Goal: Task Accomplishment & Management: Manage account settings

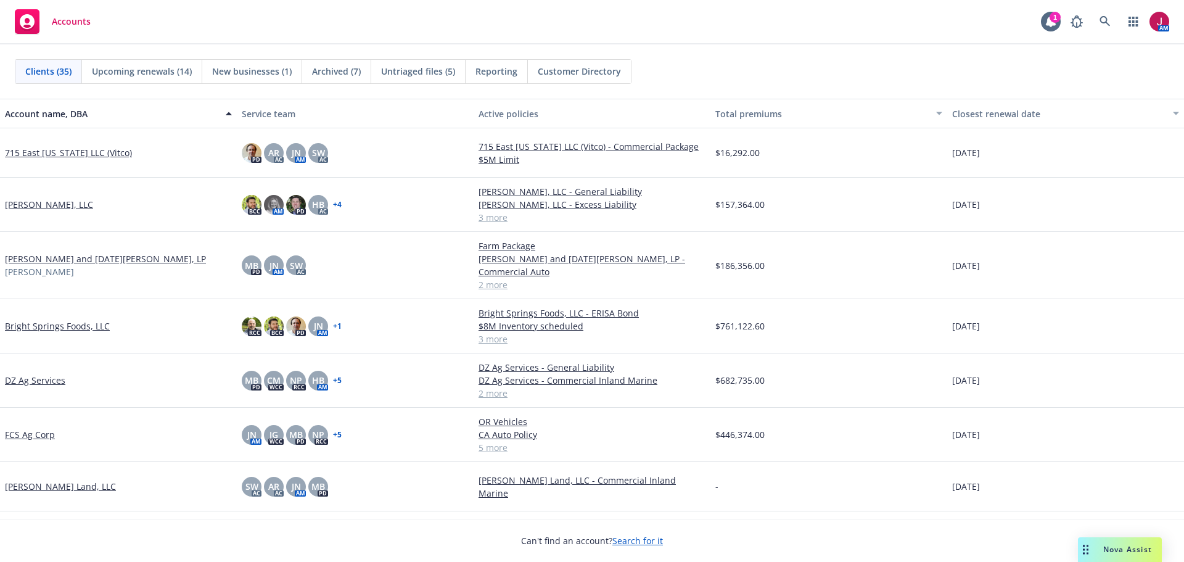
click at [342, 69] on span "Archived (7)" at bounding box center [336, 71] width 49 height 13
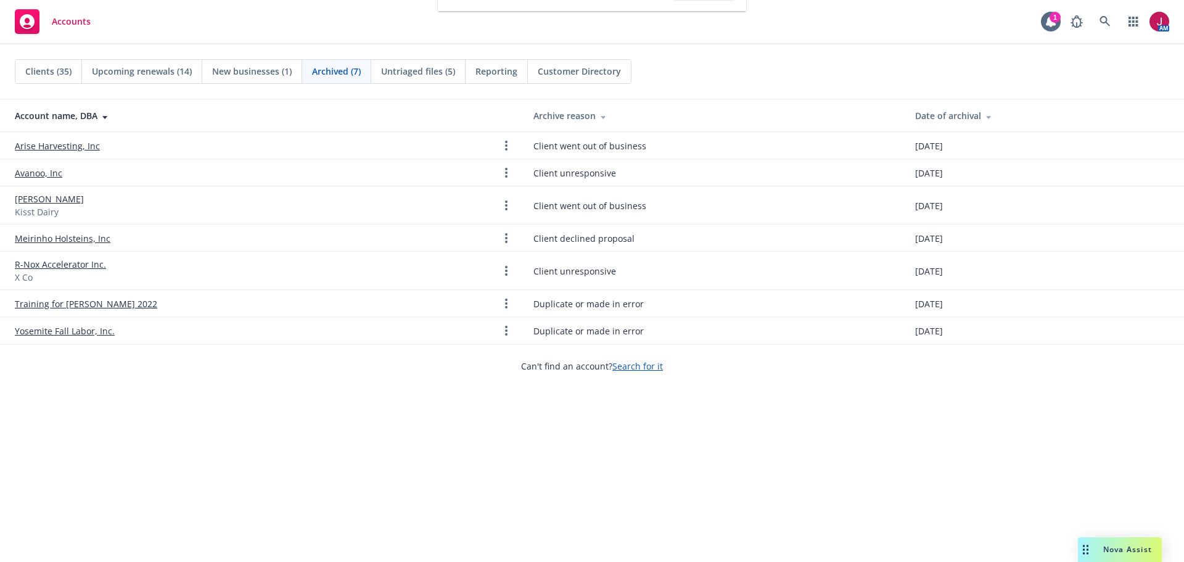
click at [427, 70] on span "Untriaged files (5)" at bounding box center [418, 71] width 74 height 13
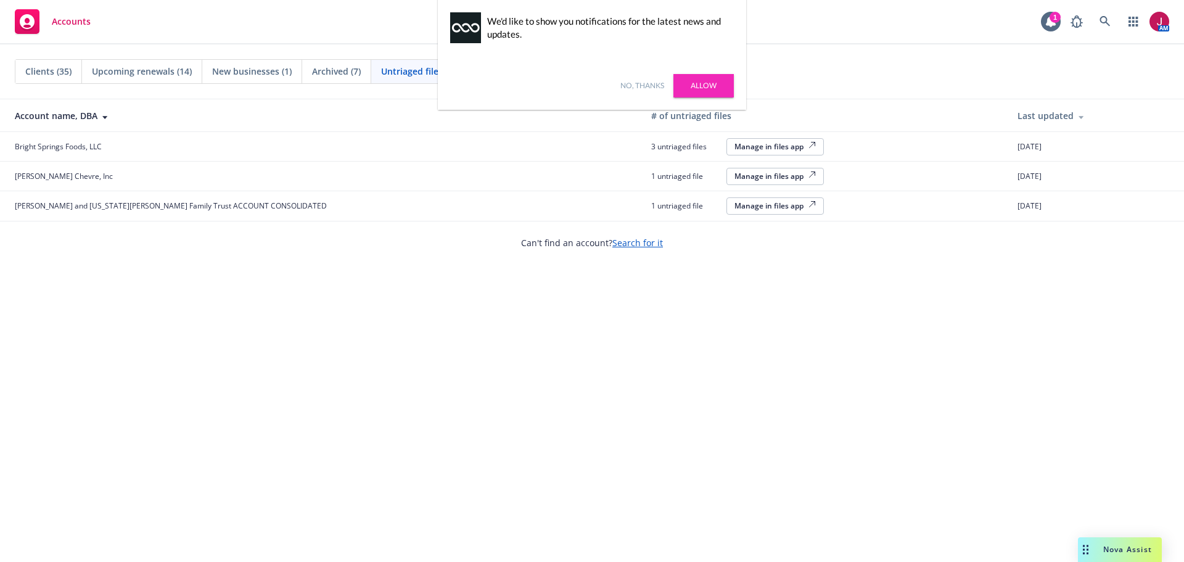
click at [647, 88] on link "No, thanks" at bounding box center [642, 85] width 44 height 11
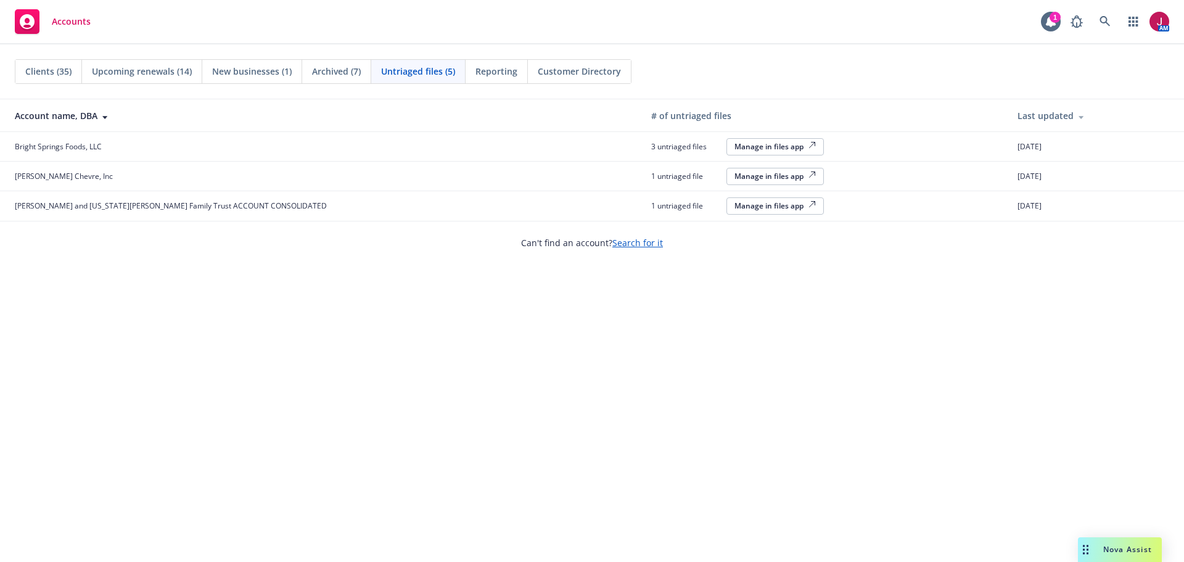
click at [734, 207] on div "Manage in files app" at bounding box center [774, 205] width 81 height 10
click at [1104, 20] on icon at bounding box center [1104, 21] width 11 height 11
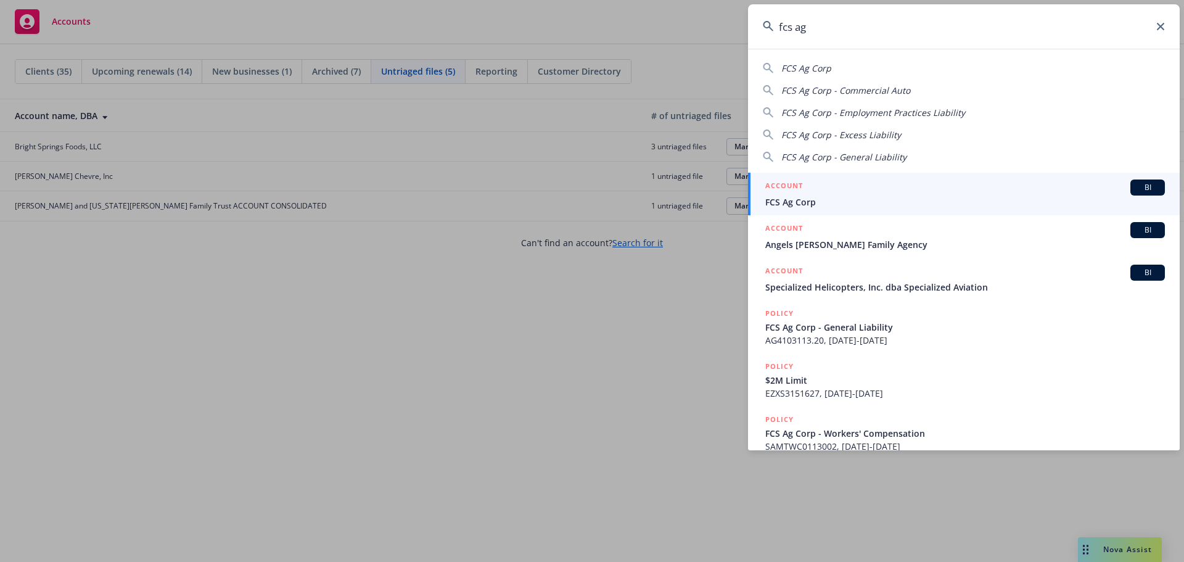
type input "fcs ag"
click at [963, 195] on span "FCS Ag Corp" at bounding box center [965, 201] width 400 height 13
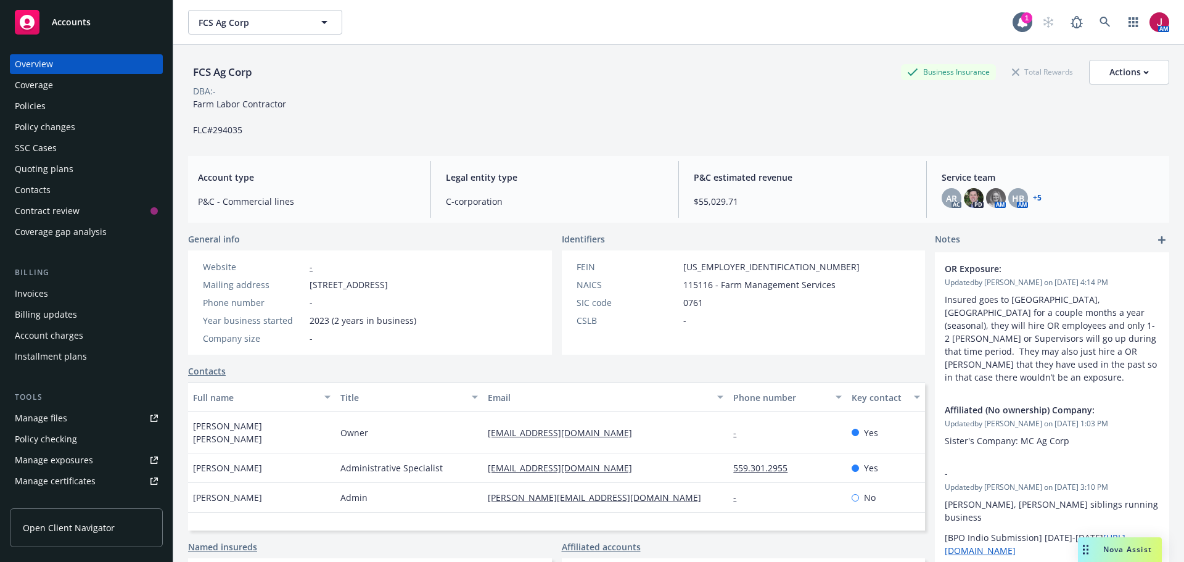
click at [50, 111] on div "Policies" at bounding box center [86, 106] width 143 height 20
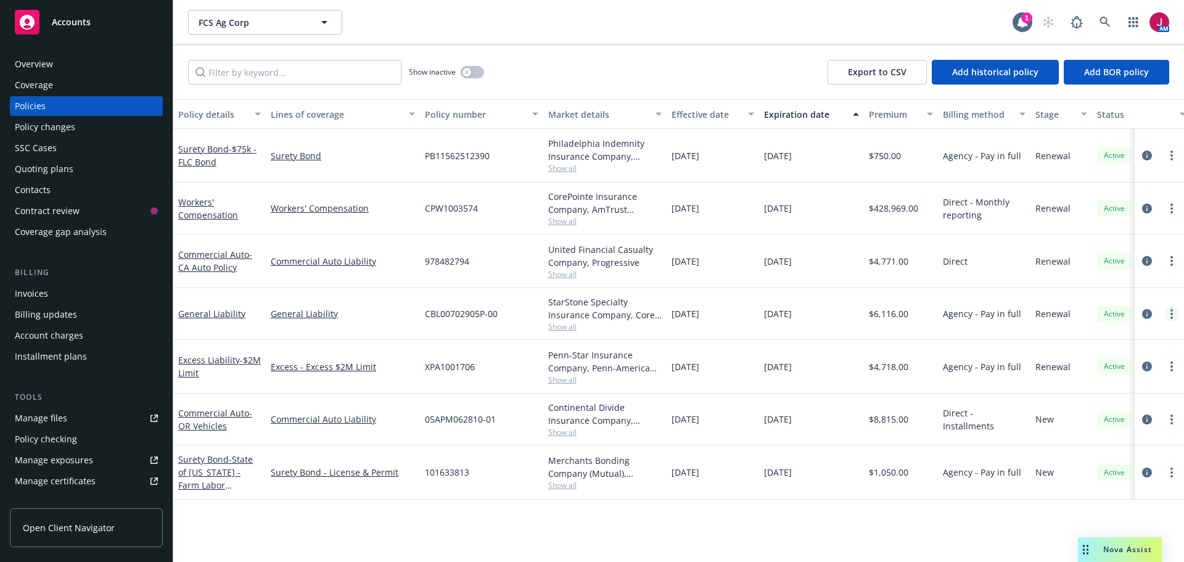
click at [1172, 319] on link "more" at bounding box center [1171, 313] width 15 height 15
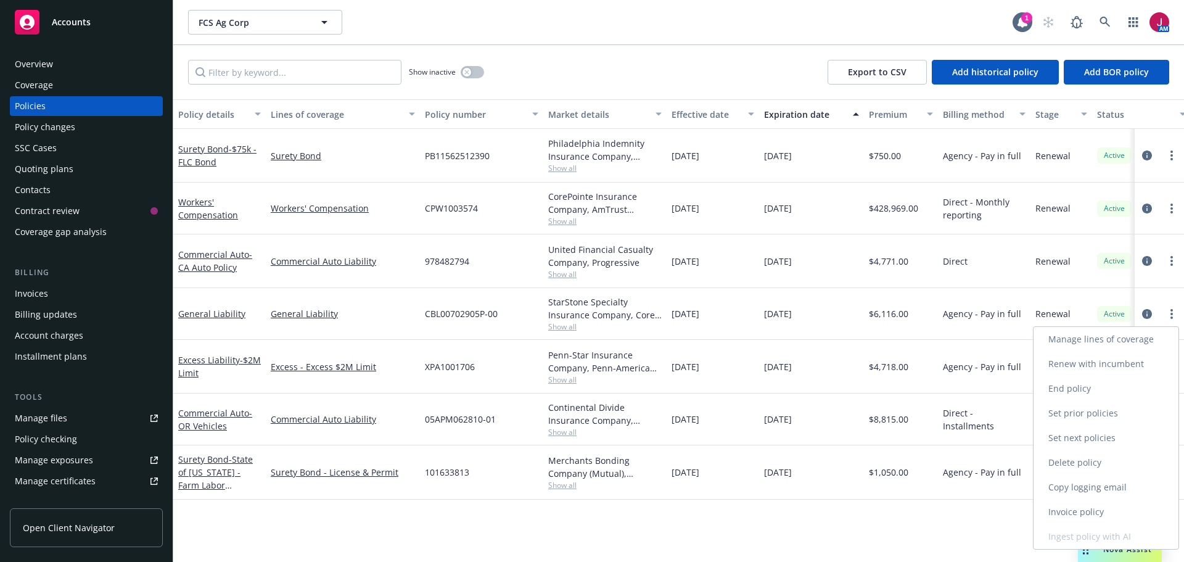
click at [1100, 484] on link "Copy logging email" at bounding box center [1106, 487] width 145 height 25
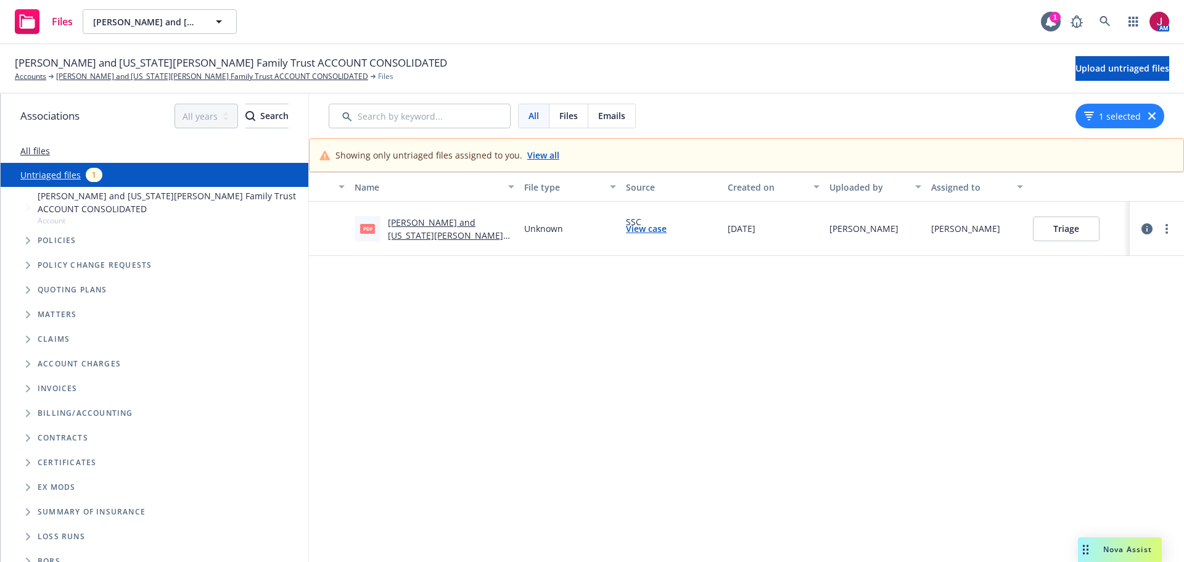
click at [466, 236] on link "Nikiforos and Georgia Valaskantjis Family Trust ACCOUNT CONSOLIDATED 2025 Comme…" at bounding box center [445, 254] width 115 height 76
click at [1053, 232] on button "Triage" at bounding box center [1066, 228] width 67 height 25
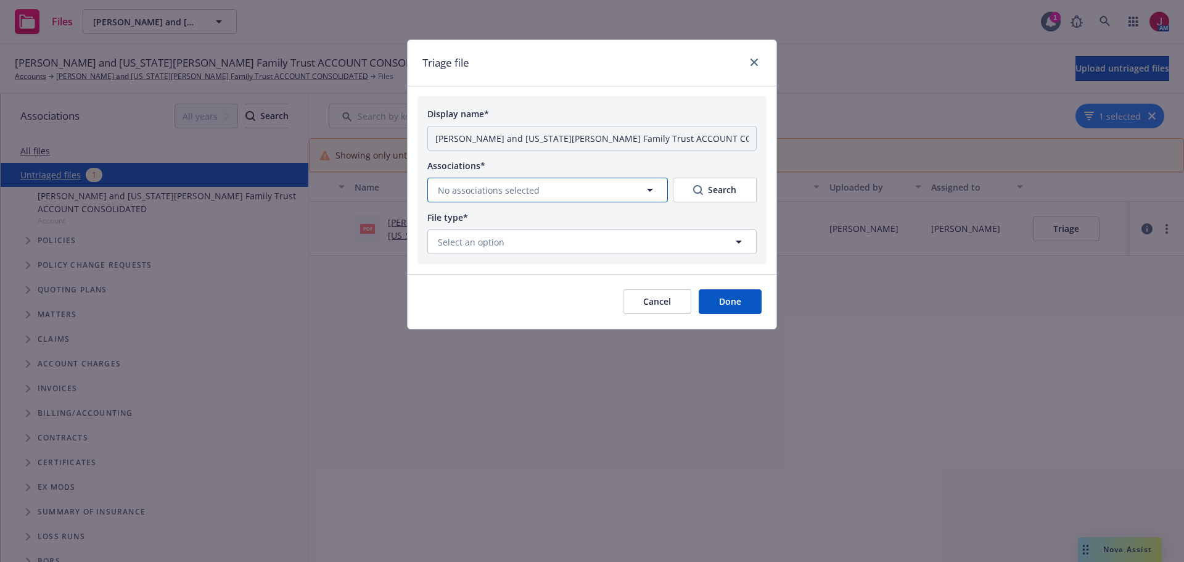
click at [539, 196] on button "No associations selected" at bounding box center [547, 190] width 240 height 25
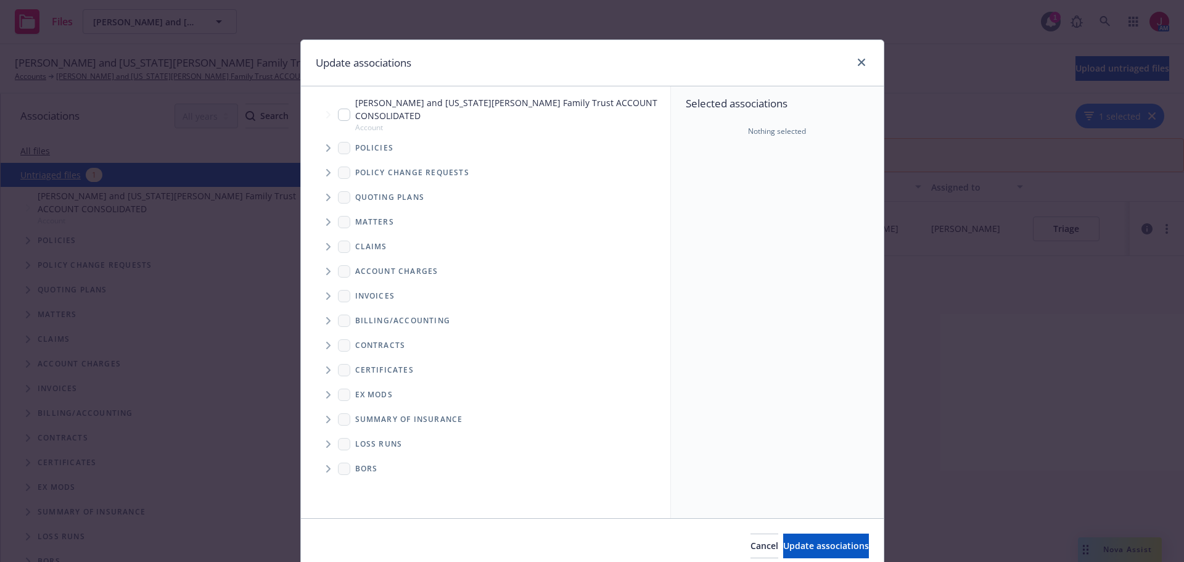
click at [326, 144] on icon "Tree Example" at bounding box center [328, 147] width 5 height 7
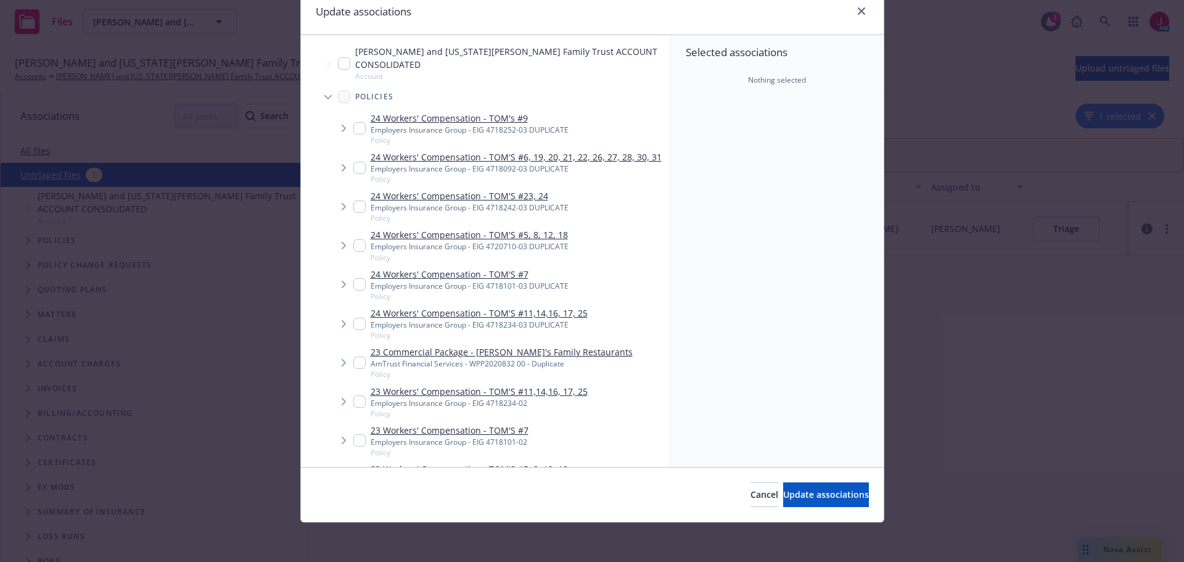
click at [339, 57] on input "Tree Example" at bounding box center [344, 63] width 12 height 12
checkbox input "false"
click at [324, 95] on icon "Tree Example" at bounding box center [327, 97] width 7 height 5
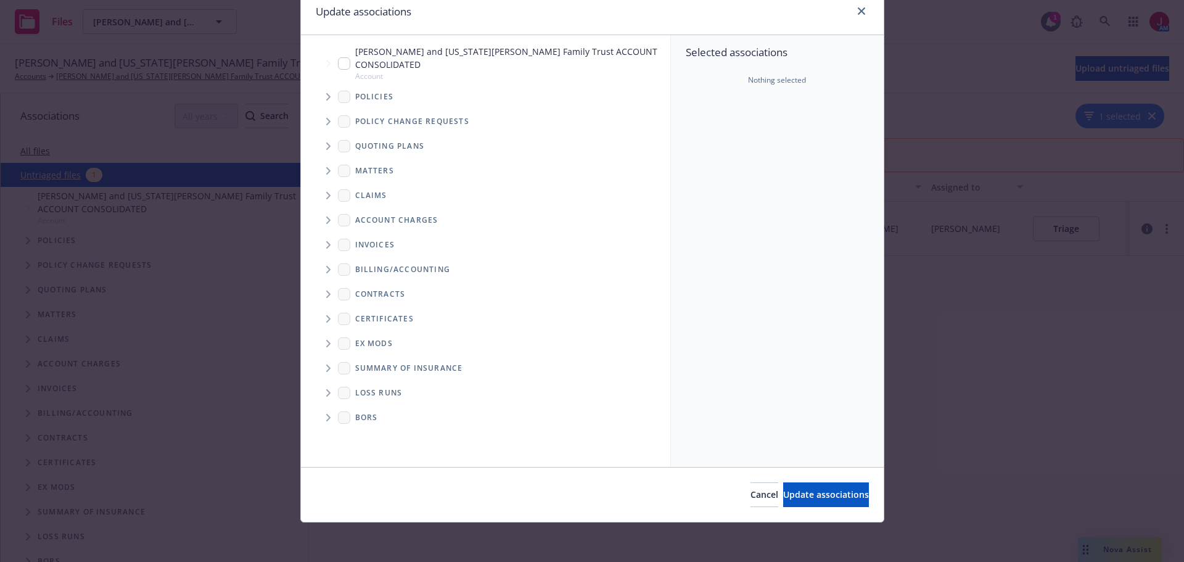
click at [326, 142] on icon "Tree Example" at bounding box center [328, 145] width 4 height 7
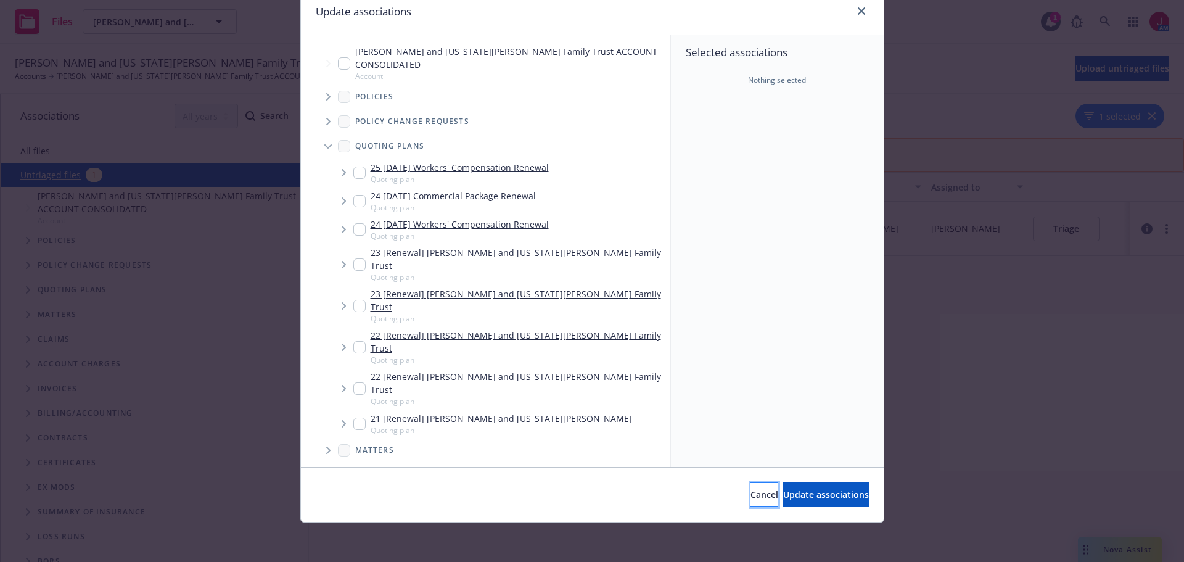
click at [750, 499] on span "Cancel" at bounding box center [764, 494] width 28 height 12
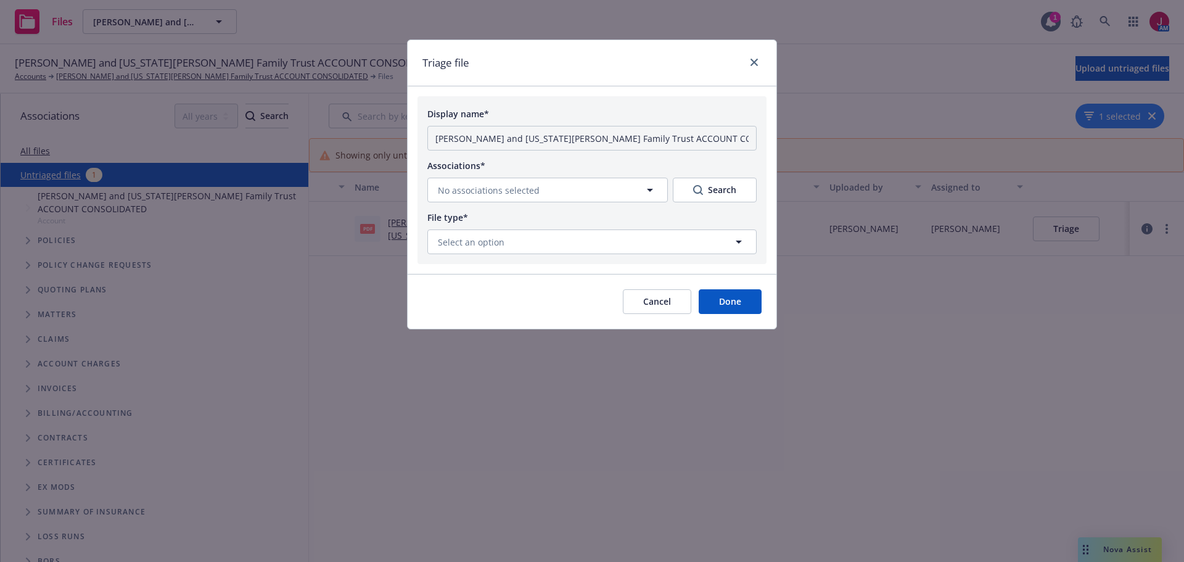
click at [673, 298] on button "Cancel" at bounding box center [657, 301] width 68 height 25
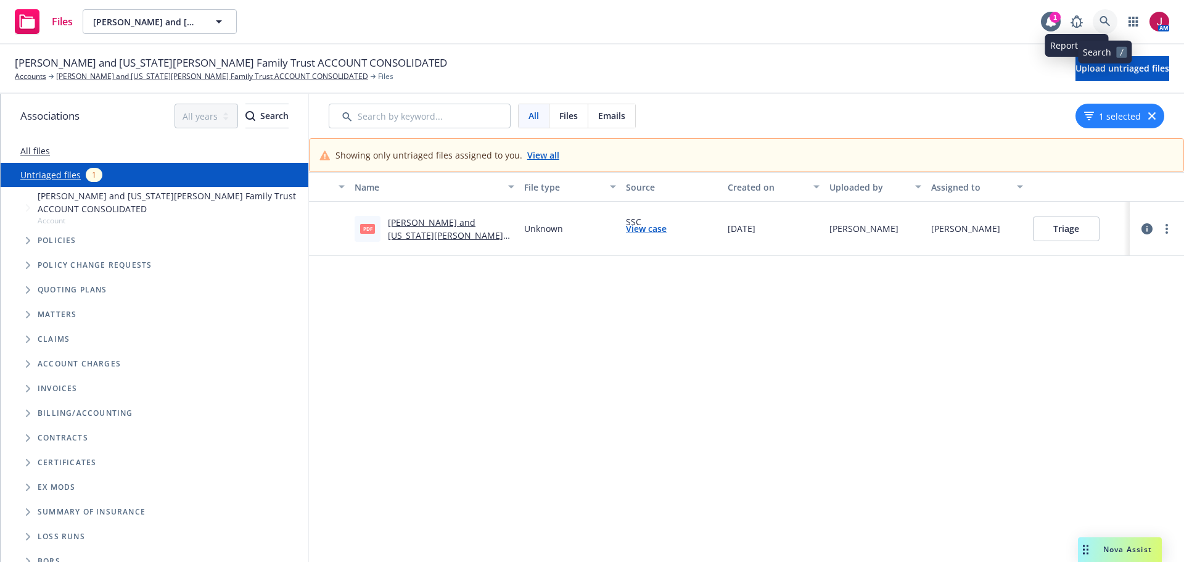
click at [1102, 18] on icon at bounding box center [1104, 21] width 11 height 11
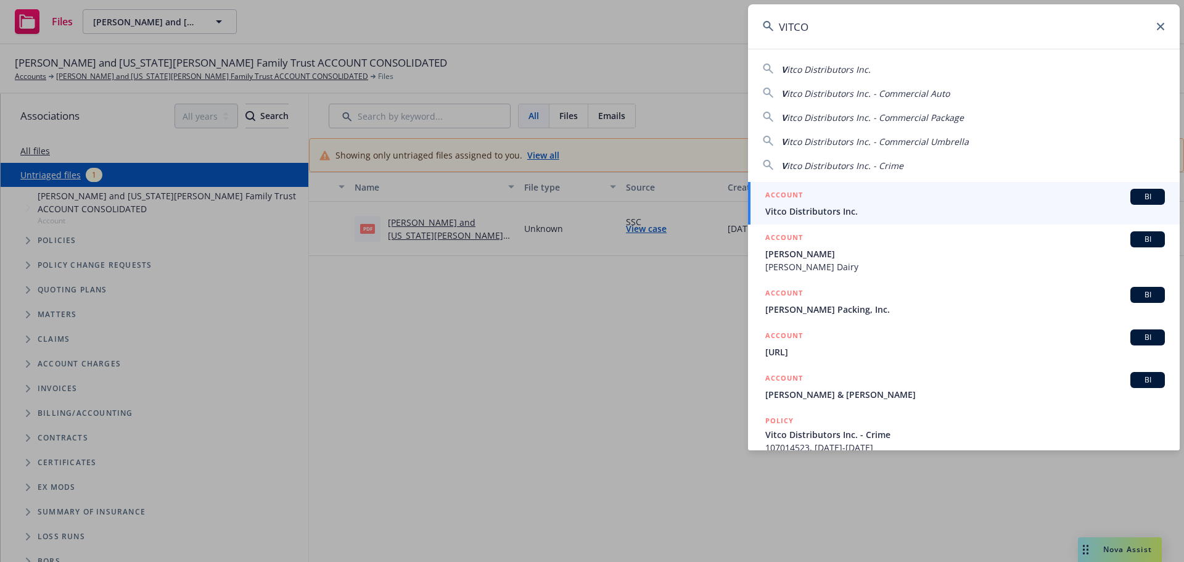
type input "VITCO"
click at [1078, 194] on div "ACCOUNT BI" at bounding box center [965, 197] width 400 height 16
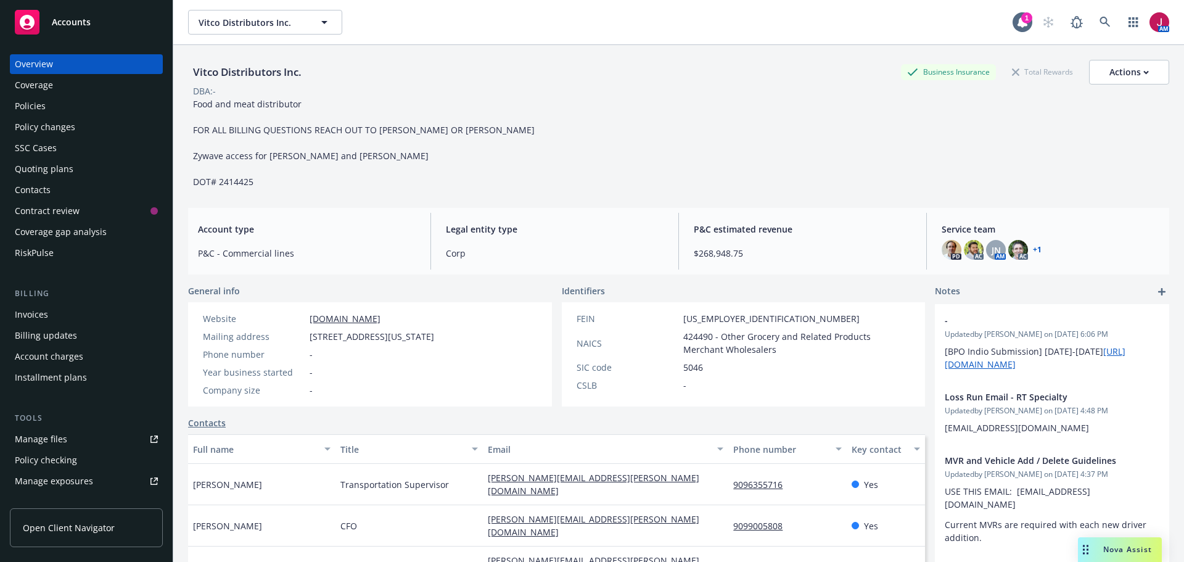
drag, startPoint x: 72, startPoint y: 107, endPoint x: 302, endPoint y: 207, distance: 250.2
click at [72, 107] on div "Policies" at bounding box center [86, 106] width 143 height 20
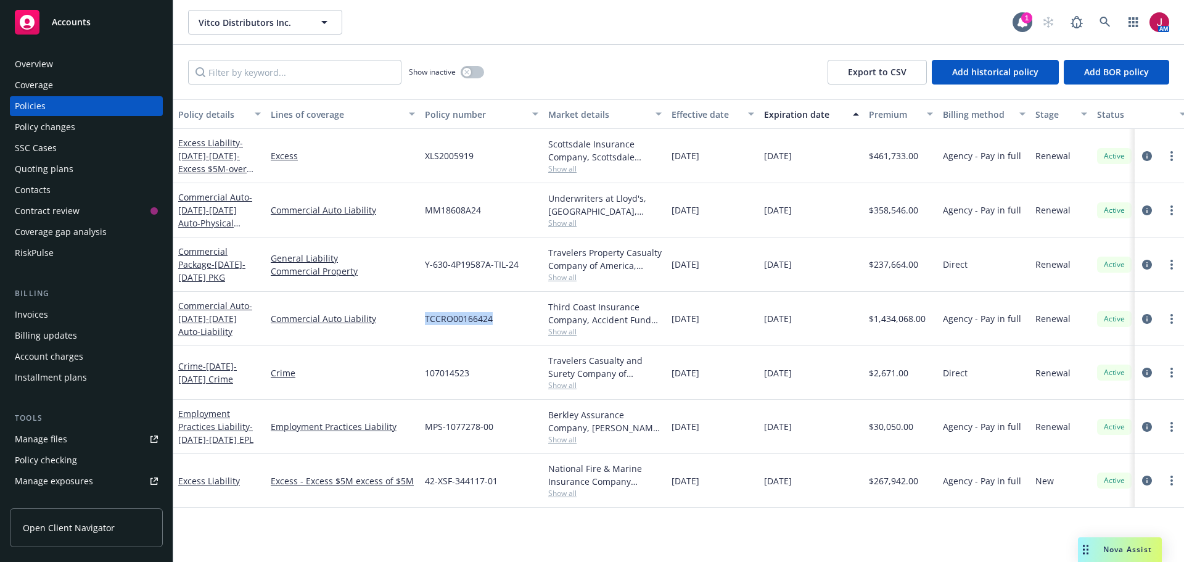
drag, startPoint x: 425, startPoint y: 322, endPoint x: 496, endPoint y: 321, distance: 70.9
click at [496, 321] on div "TCCRO00166424" at bounding box center [481, 319] width 123 height 54
copy span "TCCRO00166424"
click at [1170, 319] on icon "more" at bounding box center [1171, 319] width 2 height 10
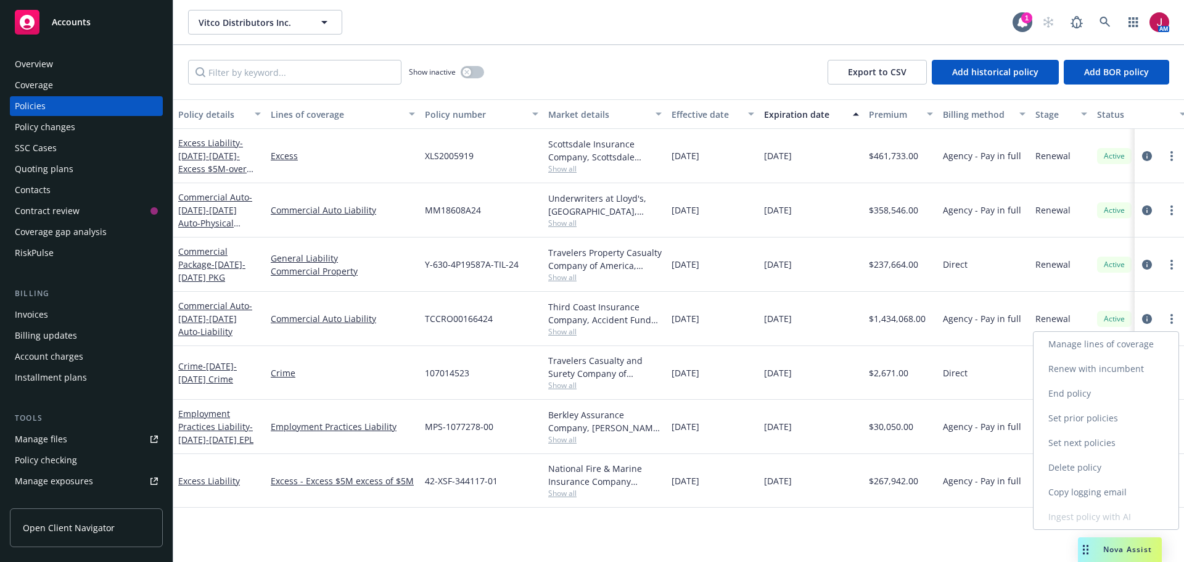
click at [1114, 498] on link "Copy logging email" at bounding box center [1106, 492] width 145 height 25
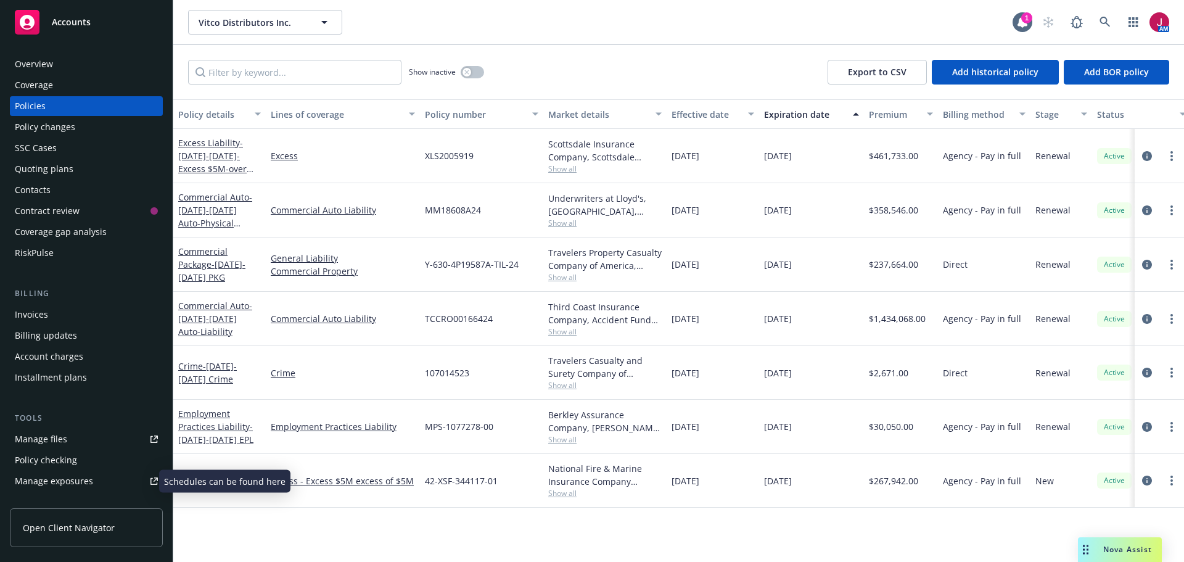
click at [89, 476] on div "Manage exposures" at bounding box center [54, 481] width 78 height 20
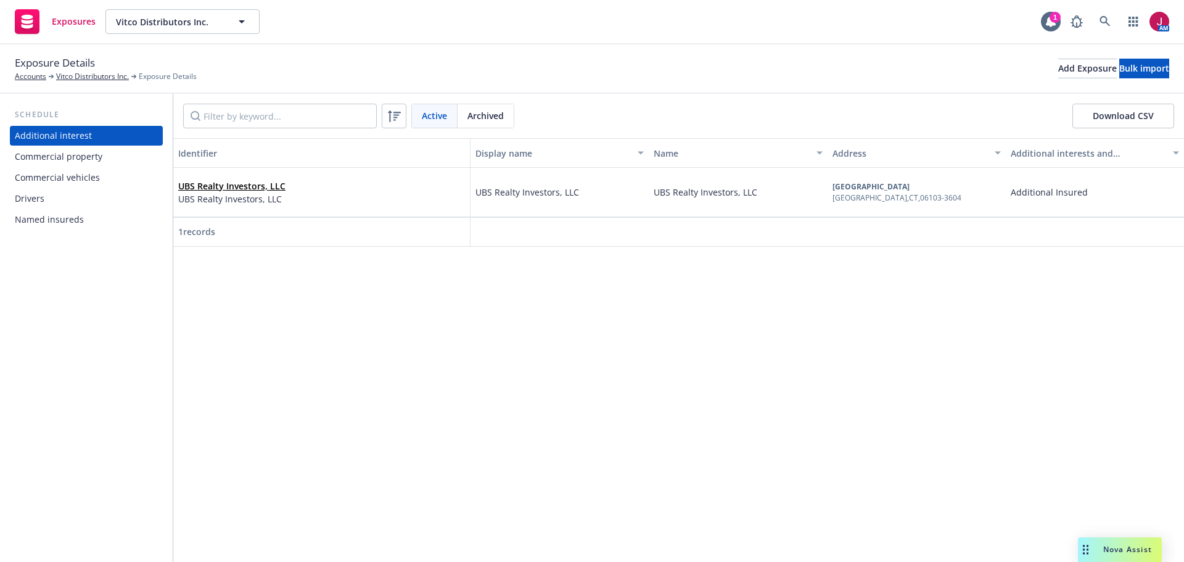
click at [68, 197] on div "Drivers" at bounding box center [86, 199] width 143 height 20
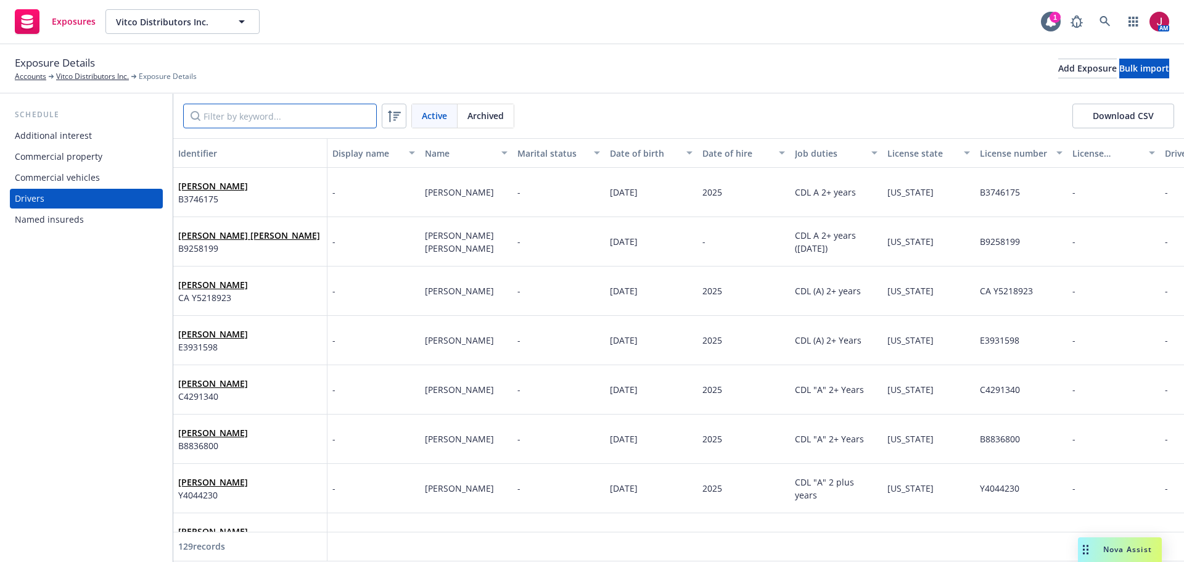
click at [229, 125] on input "Filter by keyword..." at bounding box center [280, 116] width 194 height 25
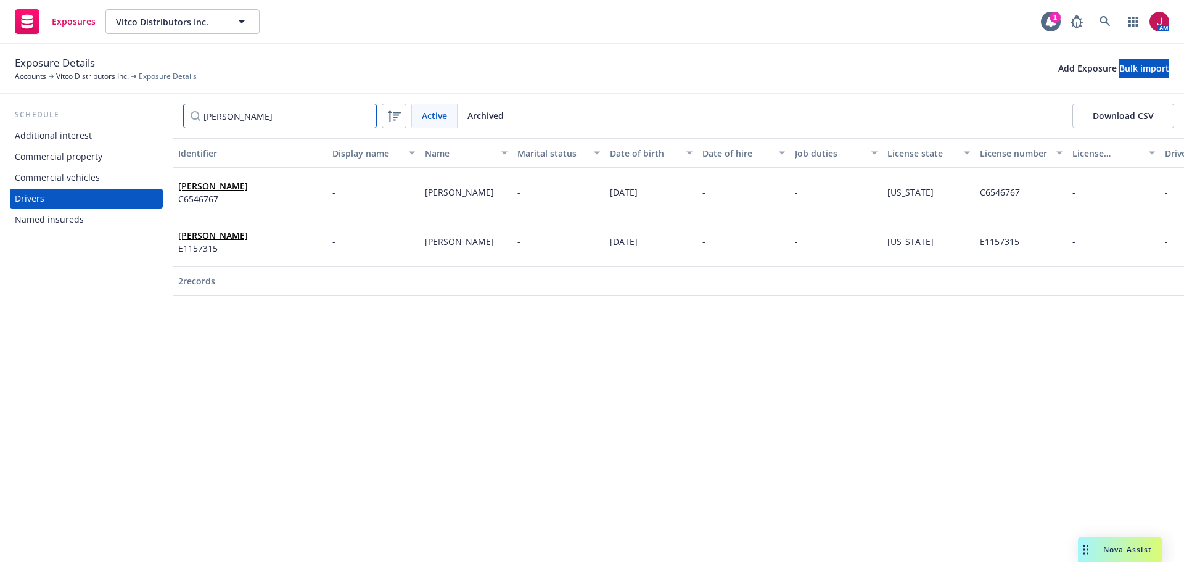
type input "[PERSON_NAME]"
click at [1058, 67] on div "Add Exposure" at bounding box center [1087, 68] width 59 height 18
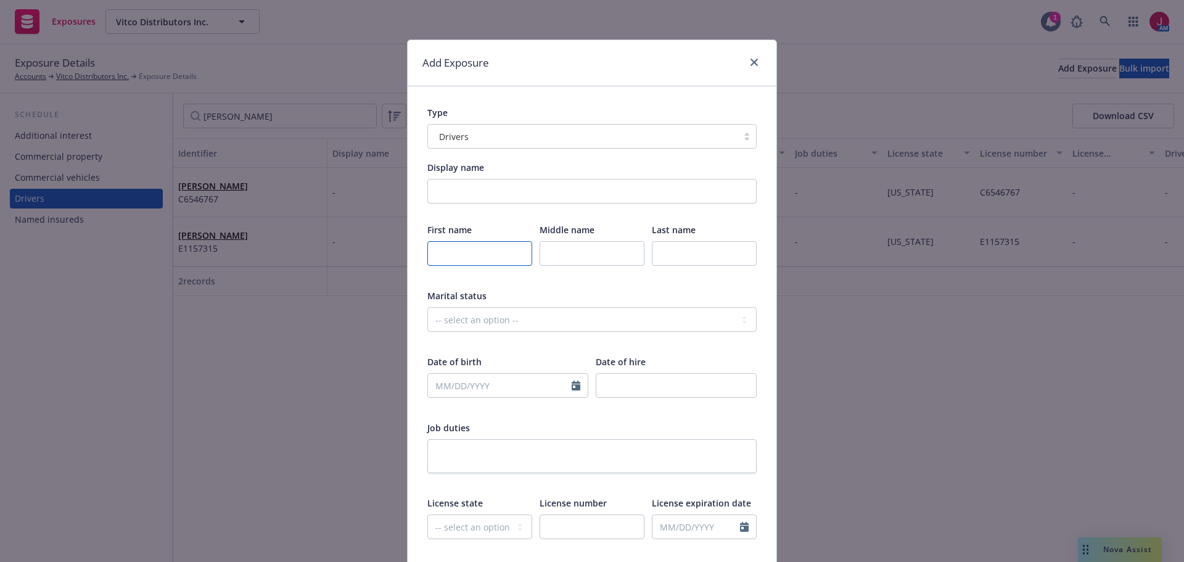
click at [480, 242] on input "text" at bounding box center [479, 253] width 105 height 25
type input "[PERSON_NAME]"
click at [448, 382] on input "text" at bounding box center [500, 385] width 144 height 23
select select "10"
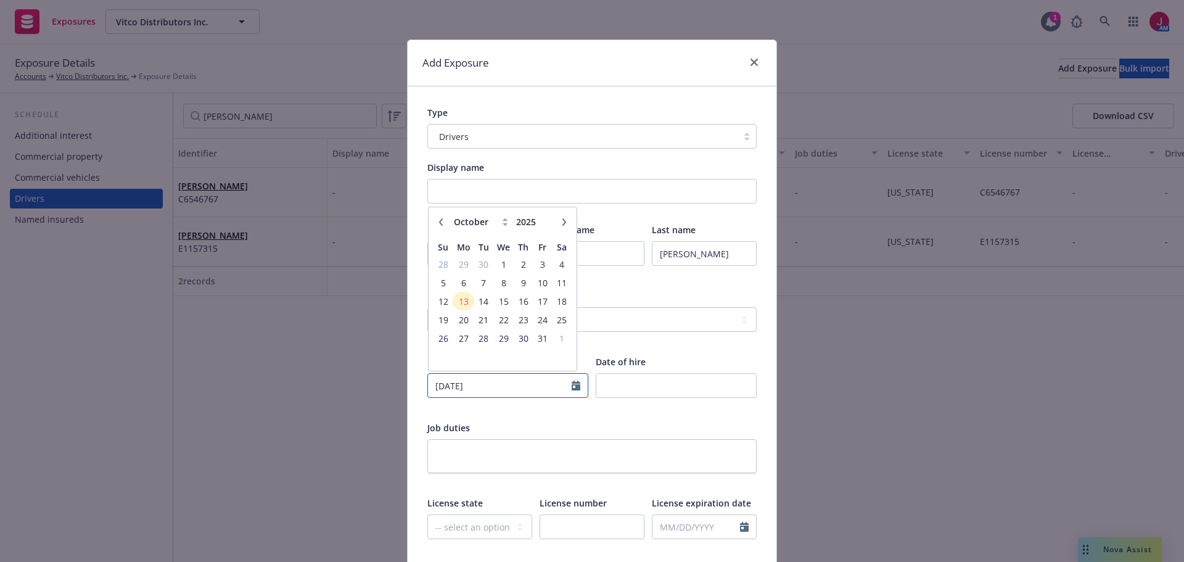
type input "[DATE]"
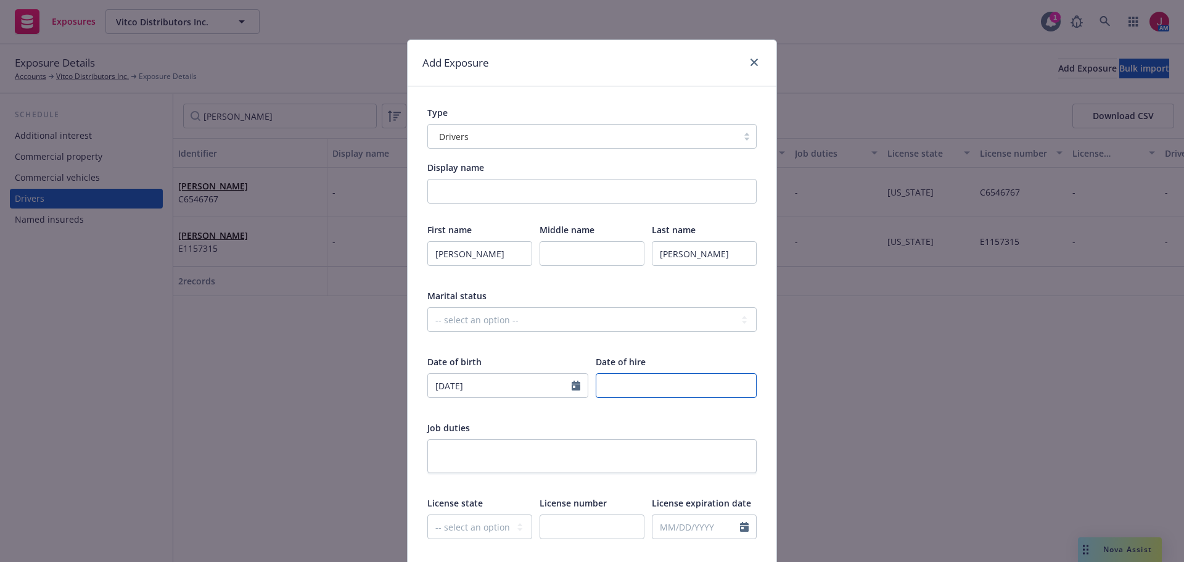
click at [636, 390] on input "number" at bounding box center [676, 385] width 161 height 25
click at [575, 450] on textarea at bounding box center [591, 456] width 329 height 34
click at [608, 384] on input "102025" at bounding box center [676, 385] width 161 height 25
type input "2025"
click at [479, 448] on textarea at bounding box center [591, 456] width 329 height 34
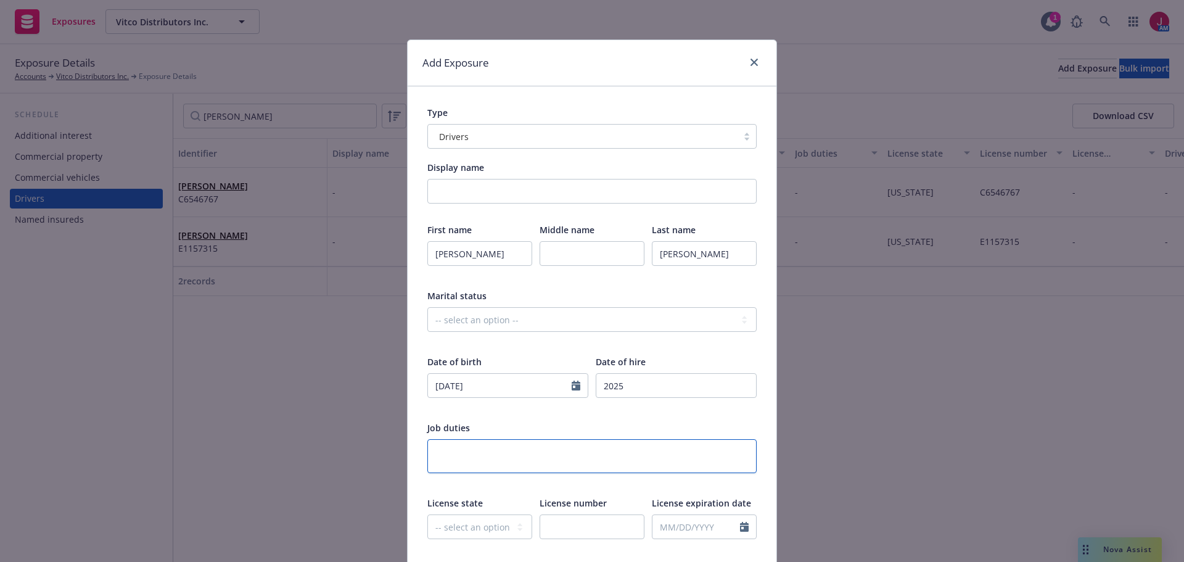
type textarea "x"
type textarea "C"
type textarea "x"
type textarea "CD"
type textarea "x"
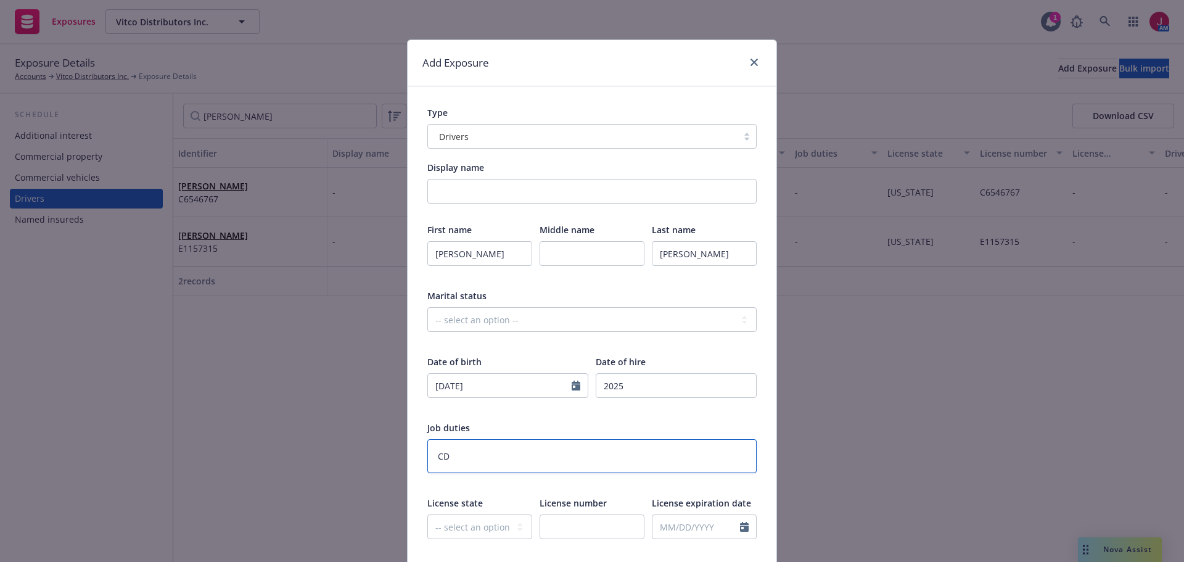
type textarea "CDL"
type textarea "x"
type textarea "CDL"
type textarea "x"
type textarea "CDL A"
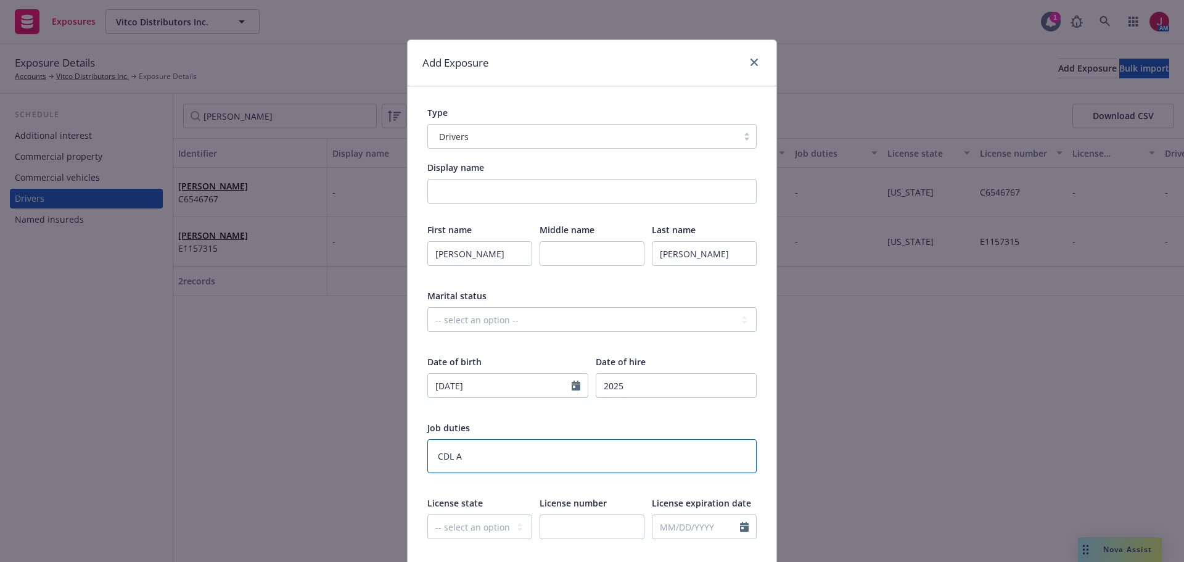
type textarea "x"
type textarea "CDL A"
type textarea "x"
type textarea "CDL A 2"
type textarea "x"
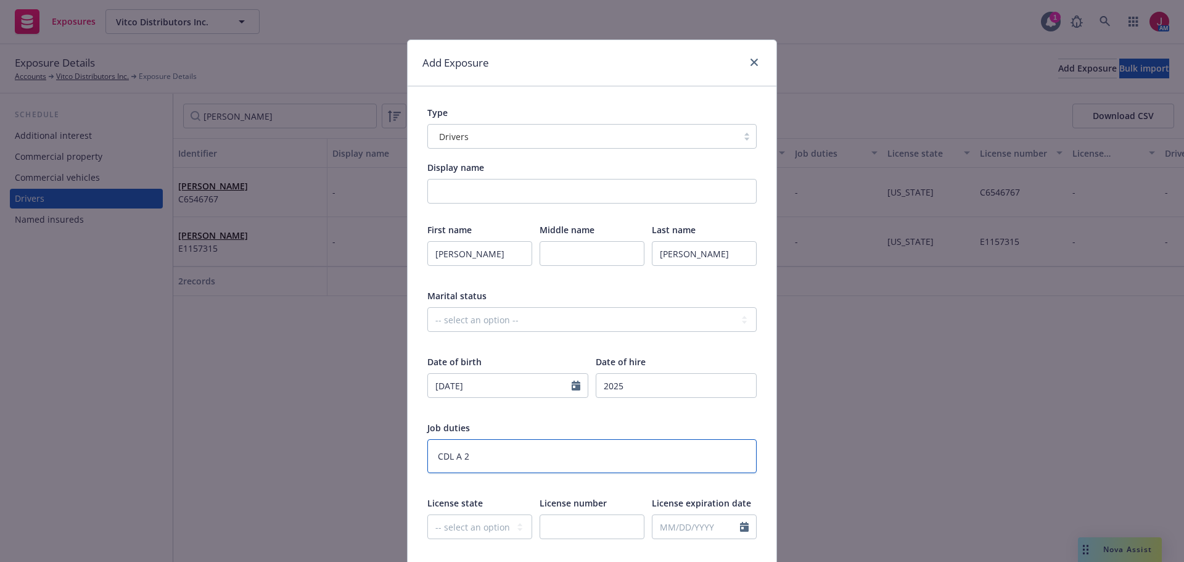
type textarea "CDL A 2+"
type textarea "x"
type textarea "CDL A 2+"
type textarea "x"
type textarea "CDL A 2+ y"
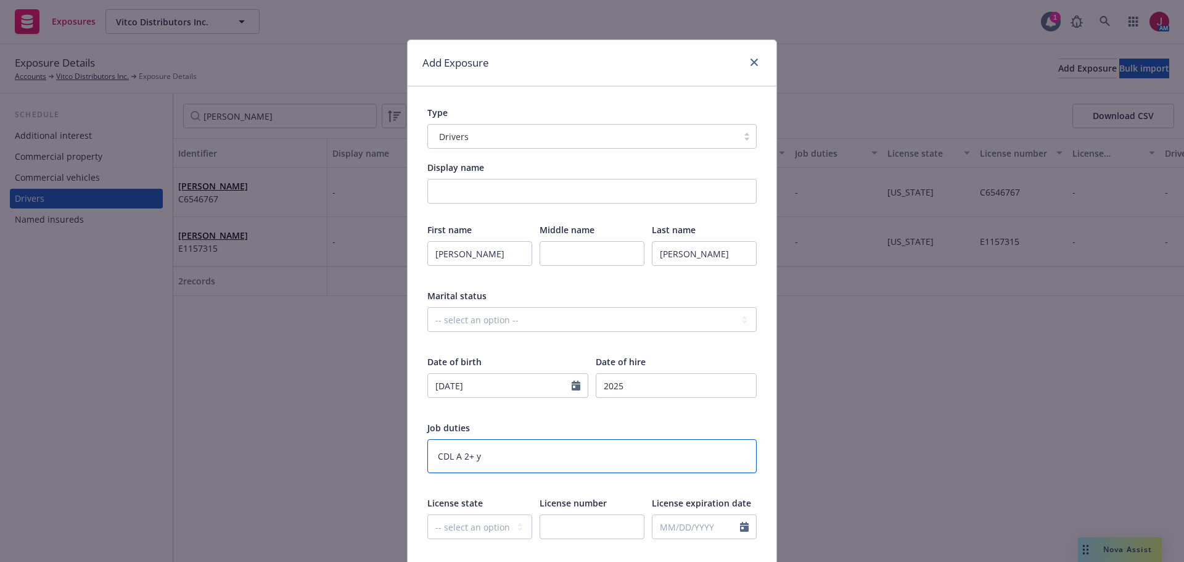
type textarea "x"
type textarea "CDL A 2+ ye"
type textarea "x"
type textarea "CDL A 2+ yea"
type textarea "x"
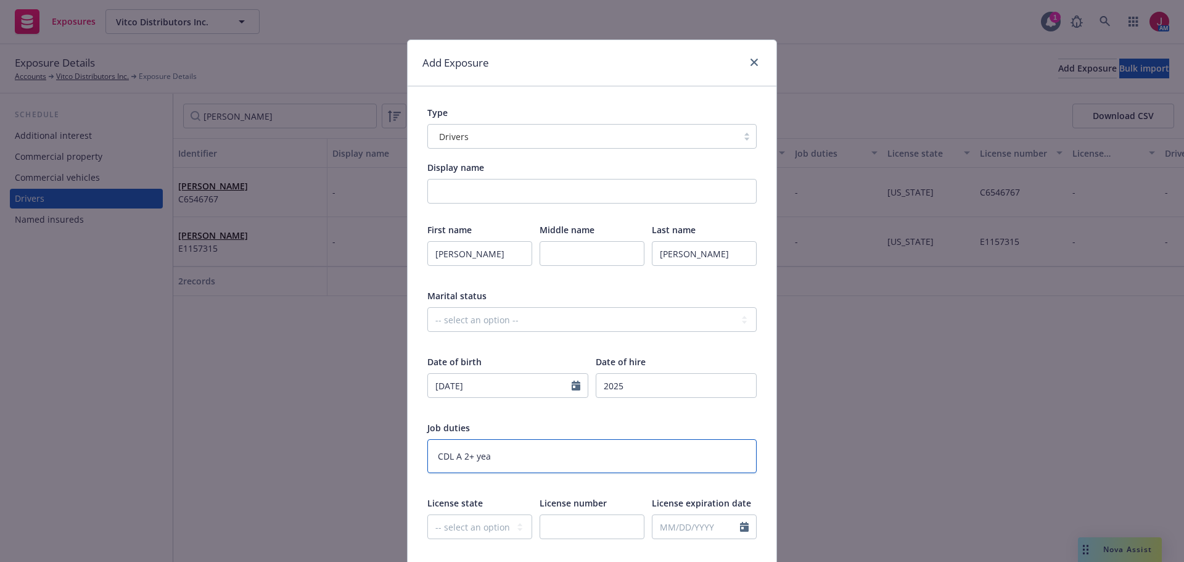
type textarea "CDL A 2+ year"
type textarea "x"
type textarea "CDL A 2+ years"
type textarea "x"
type textarea "CDL A 2+ years"
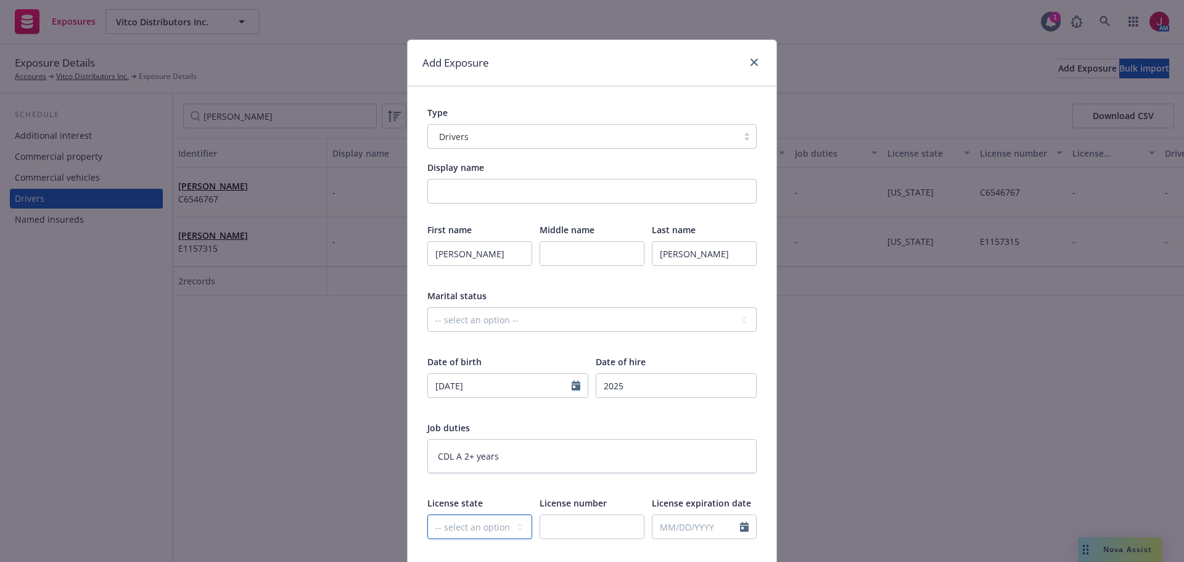
click at [472, 524] on select "-- select an option -- [US_STATE] [US_STATE] [US_STATE] [US_STATE] [US_STATE] […" at bounding box center [479, 526] width 105 height 25
select select "CA"
click at [427, 514] on select "-- select an option -- [US_STATE] [US_STATE] [US_STATE] [US_STATE] [US_STATE] […" at bounding box center [479, 526] width 105 height 25
click at [591, 534] on input "text" at bounding box center [592, 526] width 105 height 25
paste input "E2085990"
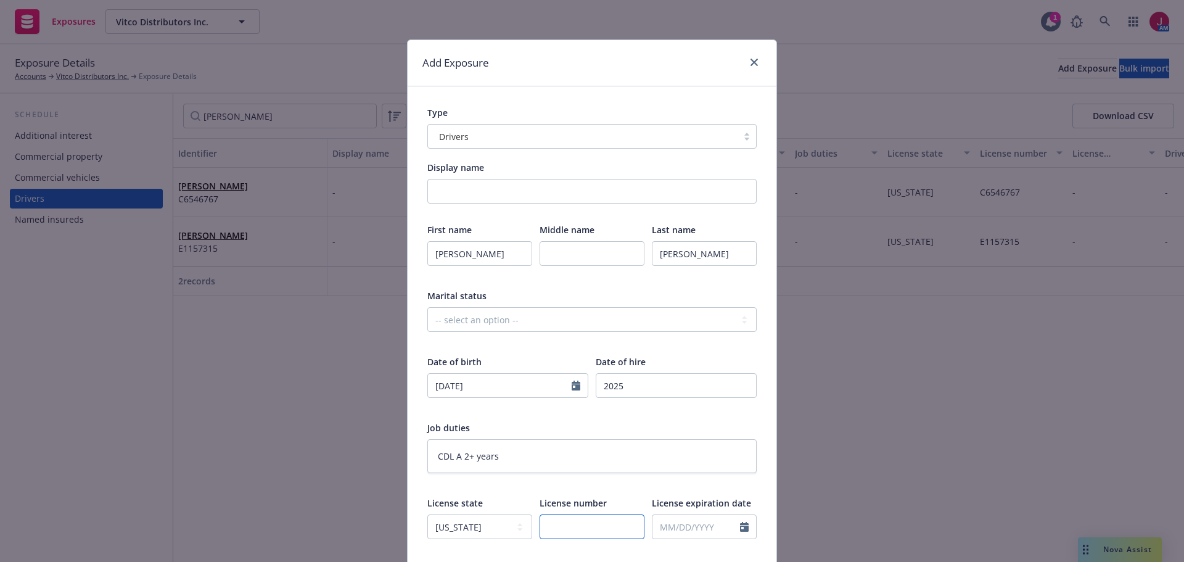
type textarea "x"
type input "E2085990"
type textarea "x"
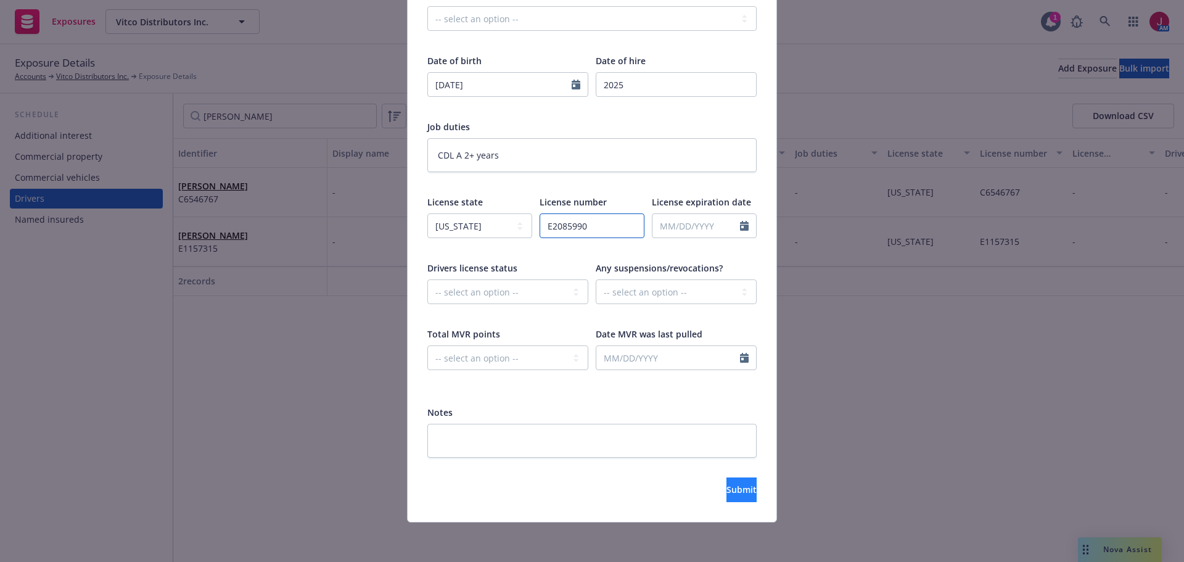
type input "E2085990"
click at [737, 494] on button "Submit" at bounding box center [741, 489] width 30 height 25
type textarea "x"
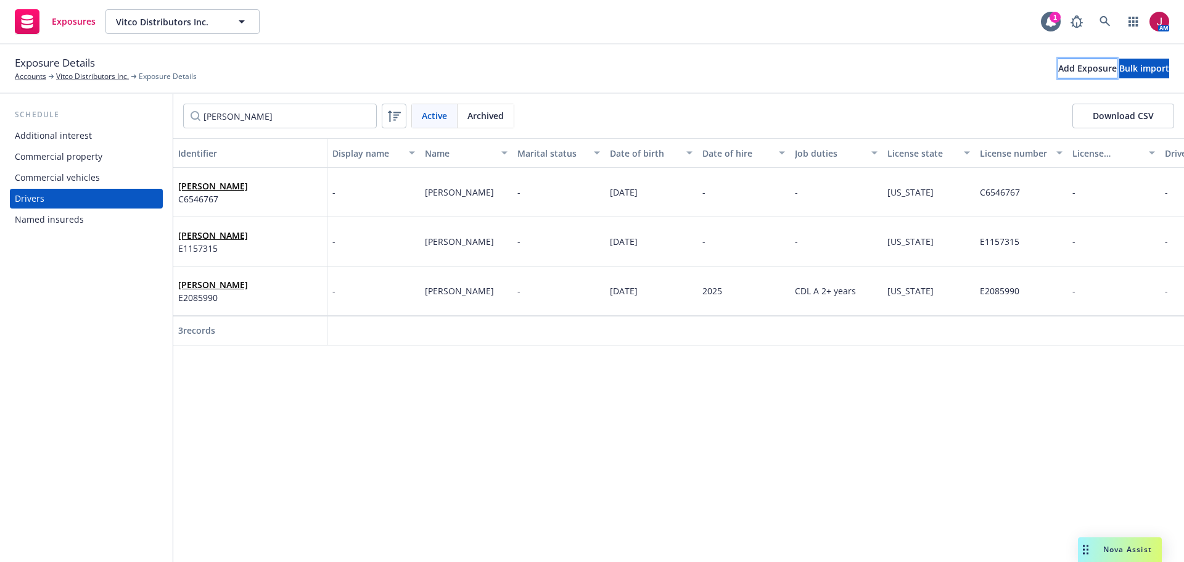
click at [1058, 75] on div "Add Exposure" at bounding box center [1087, 68] width 59 height 18
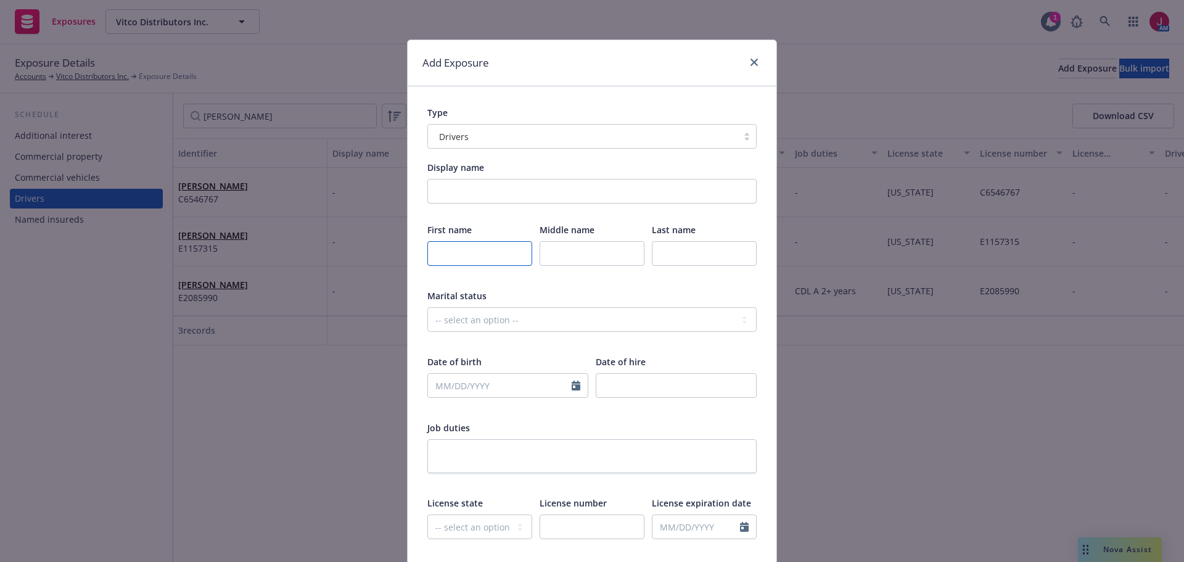
click at [487, 248] on input "text" at bounding box center [479, 253] width 105 height 25
type input "Toure"
type input "k"
type input "[PERSON_NAME]"
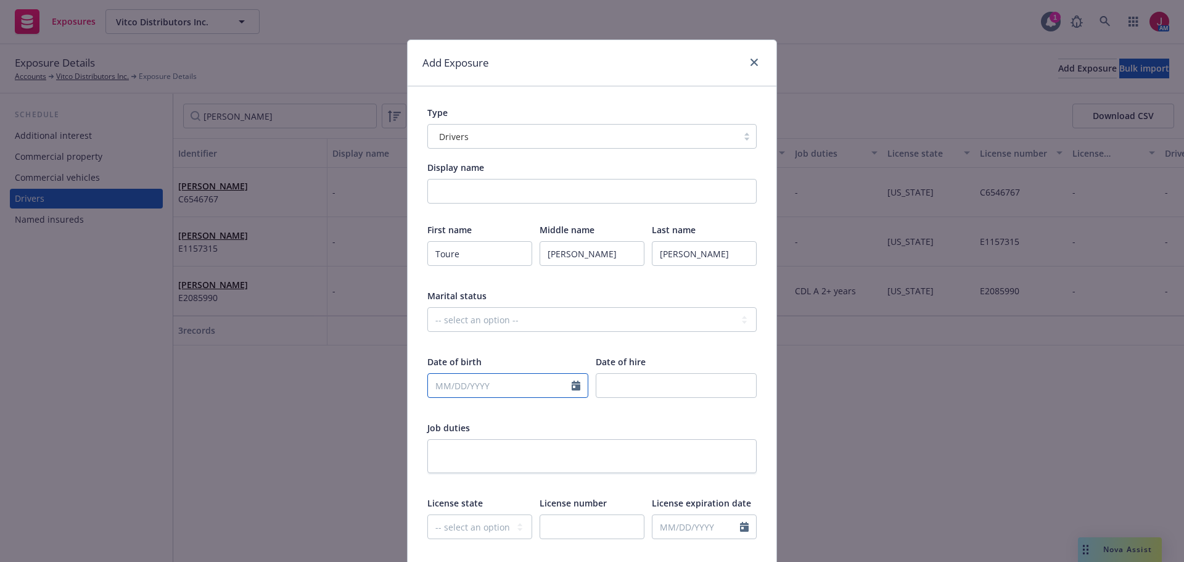
select select "10"
type input "[DATE]"
click at [554, 453] on textarea at bounding box center [591, 456] width 329 height 34
type textarea "x"
type textarea "C"
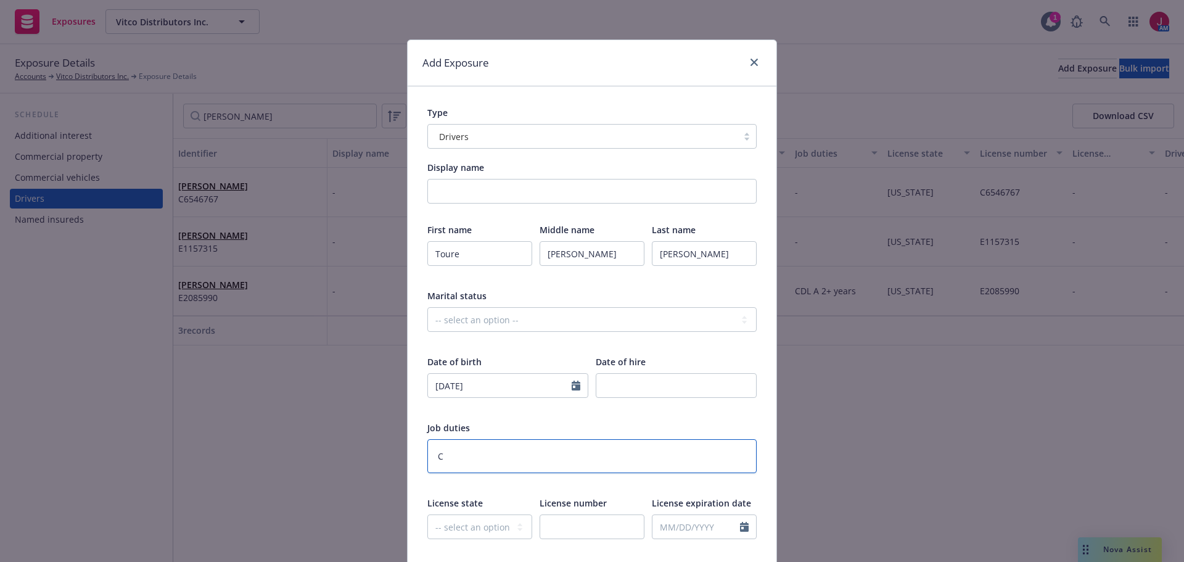
type textarea "x"
type textarea "CD"
type textarea "x"
type textarea "CDL"
type textarea "x"
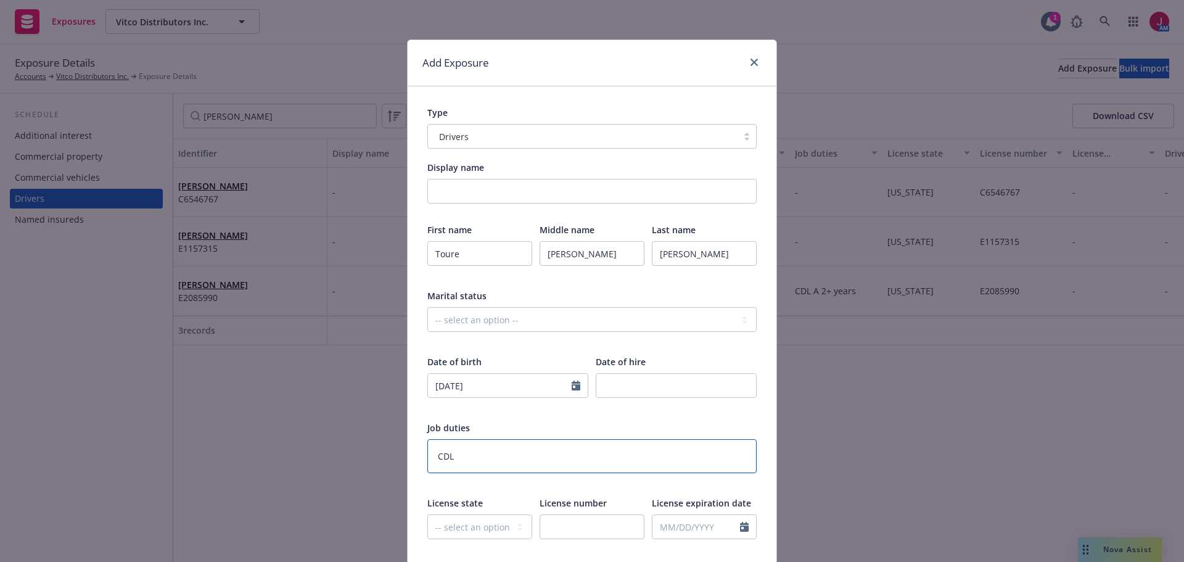
type textarea "CDL"
type textarea "x"
type textarea "CDL A"
type textarea "x"
type textarea "CDL A"
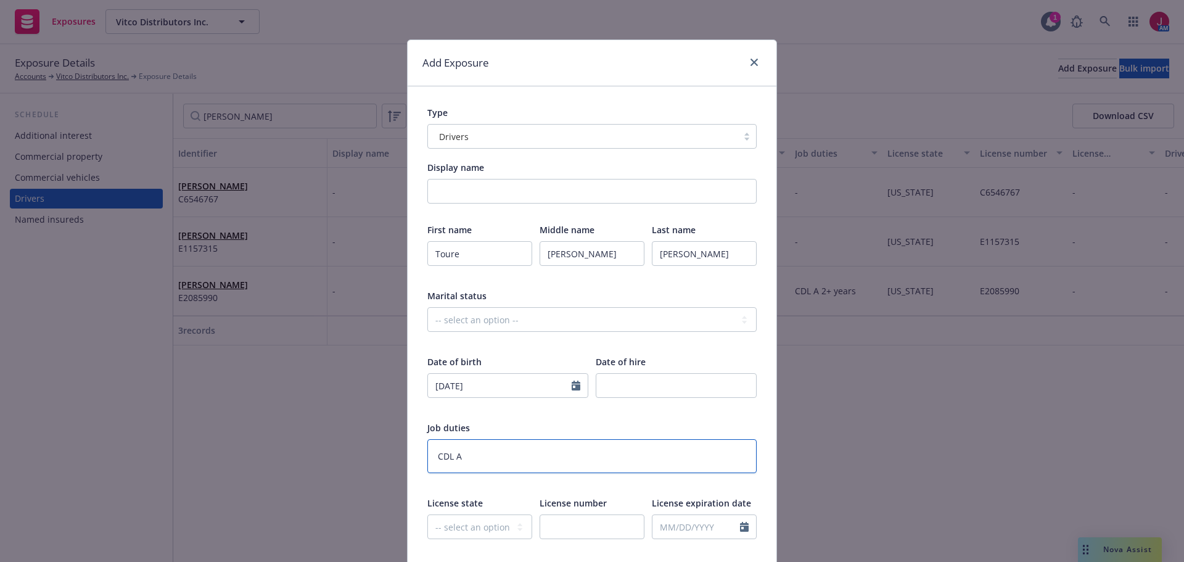
type textarea "x"
type textarea "CDL A -"
type textarea "x"
type textarea "CDL A -"
type textarea "x"
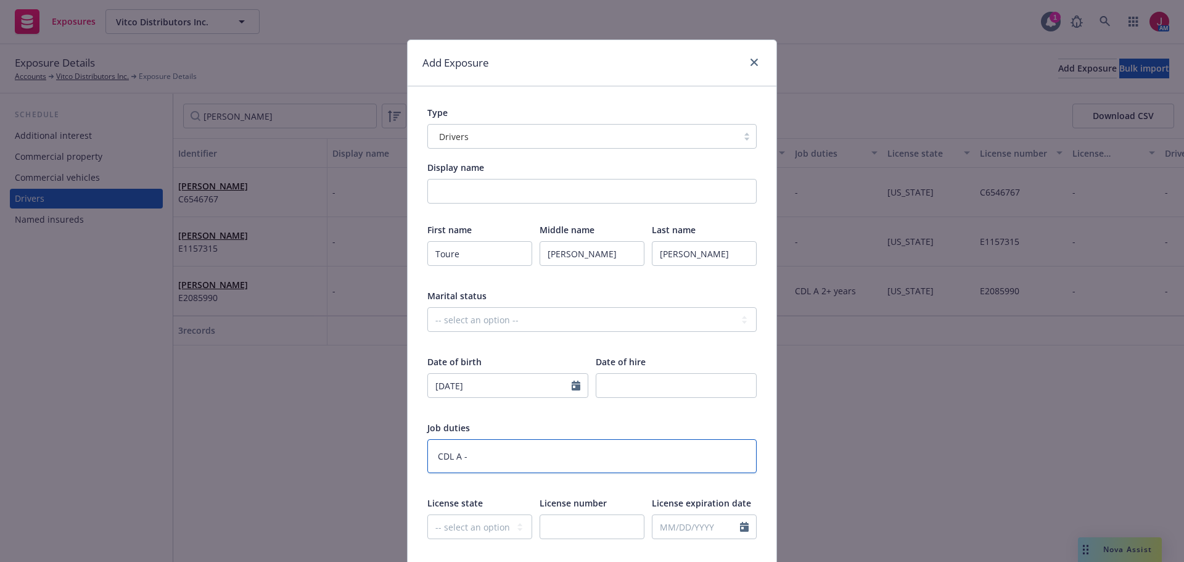
type textarea "CDL A - 2"
type textarea "x"
type textarea "CDL A - 2+"
type textarea "x"
type textarea "CDL A - 2+"
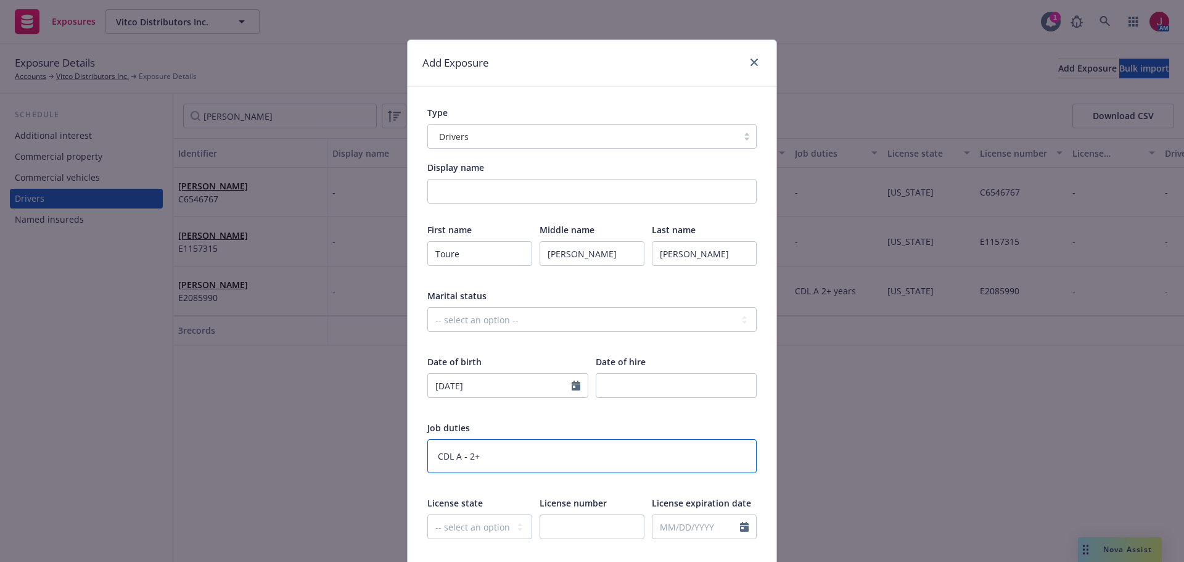
type textarea "x"
type textarea "CDL A - 2+ y"
type textarea "x"
type textarea "CDL A - 2+ ye"
type textarea "x"
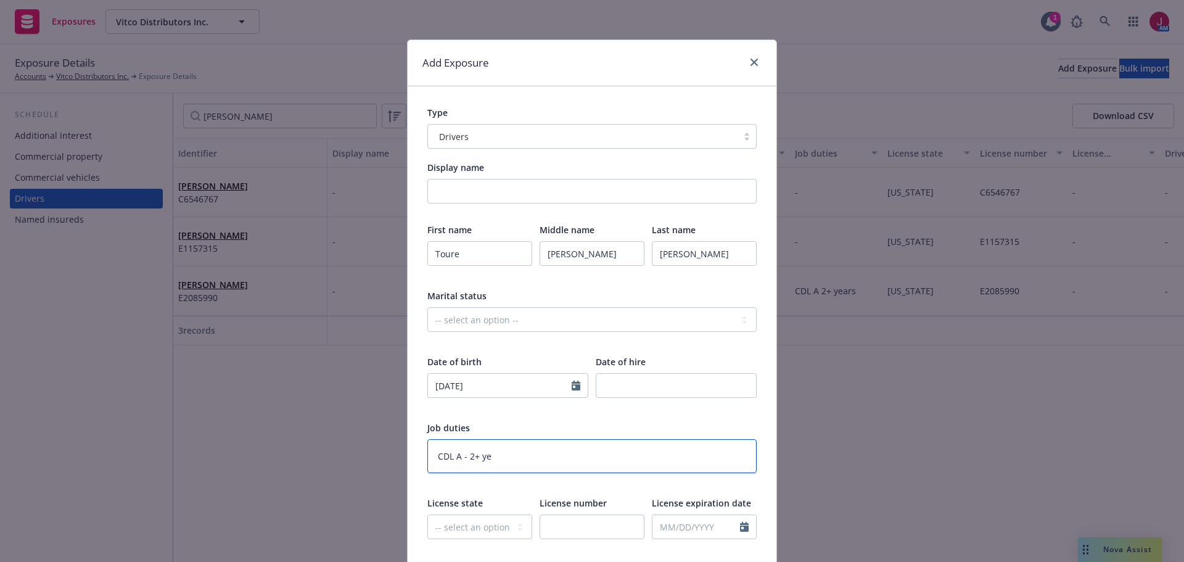
type textarea "CDL A - 2+ yea"
type textarea "x"
type textarea "CDL A - 2+ year"
type textarea "x"
type textarea "CDL A - 2+ years"
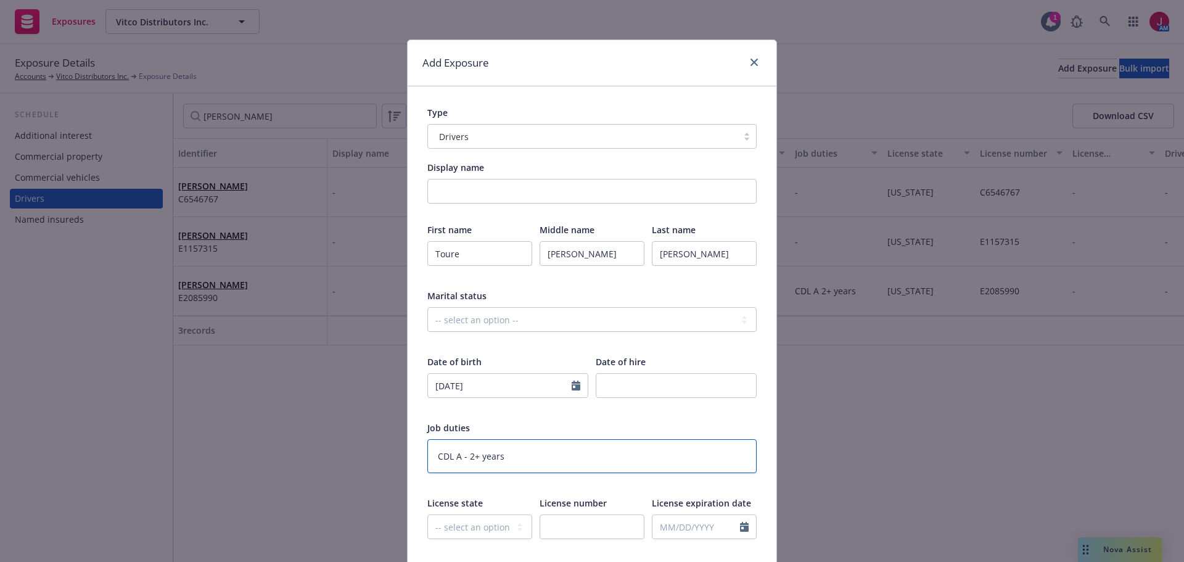
type textarea "x"
type textarea "CDL A - 2+ years"
click at [460, 521] on select "-- select an option -- [US_STATE] [US_STATE] [US_STATE] [US_STATE] [US_STATE] […" at bounding box center [479, 526] width 105 height 25
select select "CA"
click at [427, 514] on select "-- select an option -- [US_STATE] [US_STATE] [US_STATE] [US_STATE] [US_STATE] […" at bounding box center [479, 526] width 105 height 25
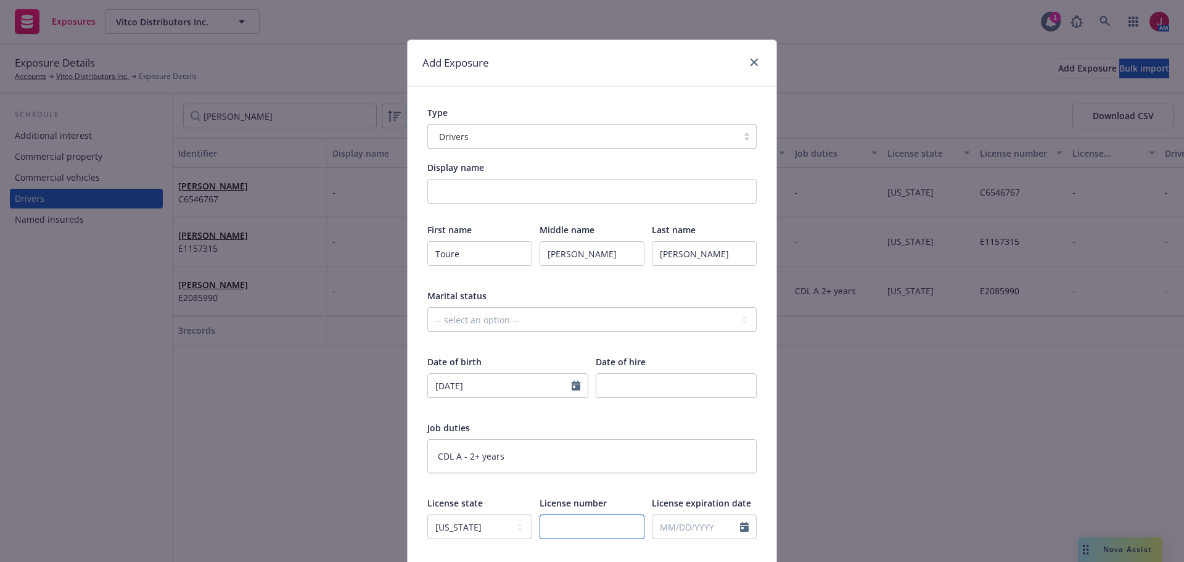
click at [554, 525] on input "text" at bounding box center [592, 526] width 105 height 25
paste input "F7903980"
type textarea "x"
type input "F7903980"
type textarea "x"
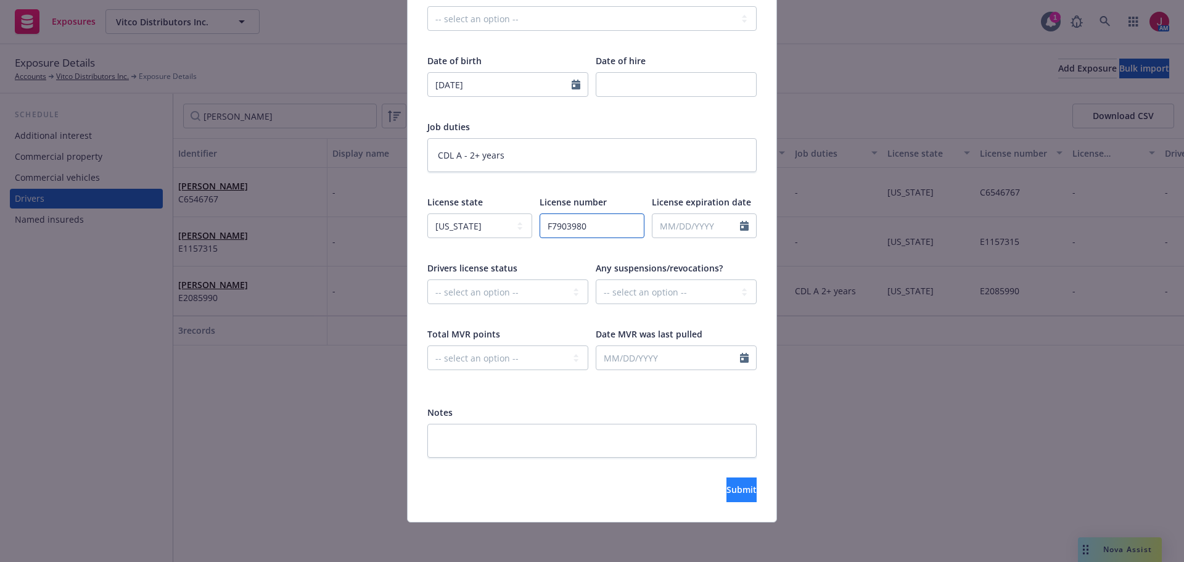
type input "F7903980"
click at [732, 490] on button "Submit" at bounding box center [741, 489] width 30 height 25
type textarea "x"
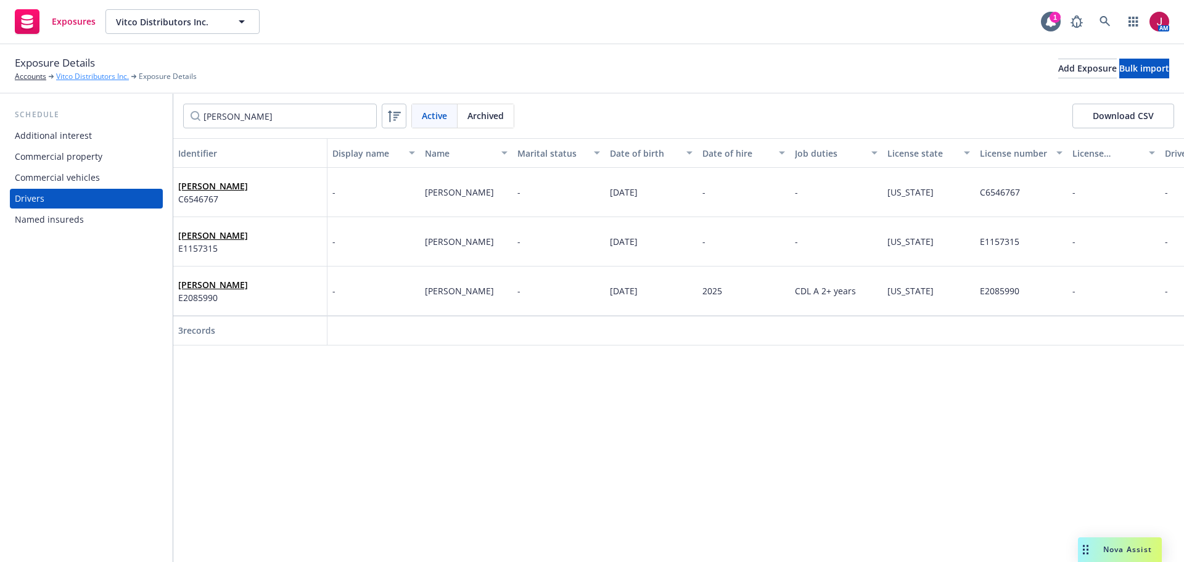
click at [109, 72] on link "Vitco Distributors Inc." at bounding box center [92, 76] width 73 height 11
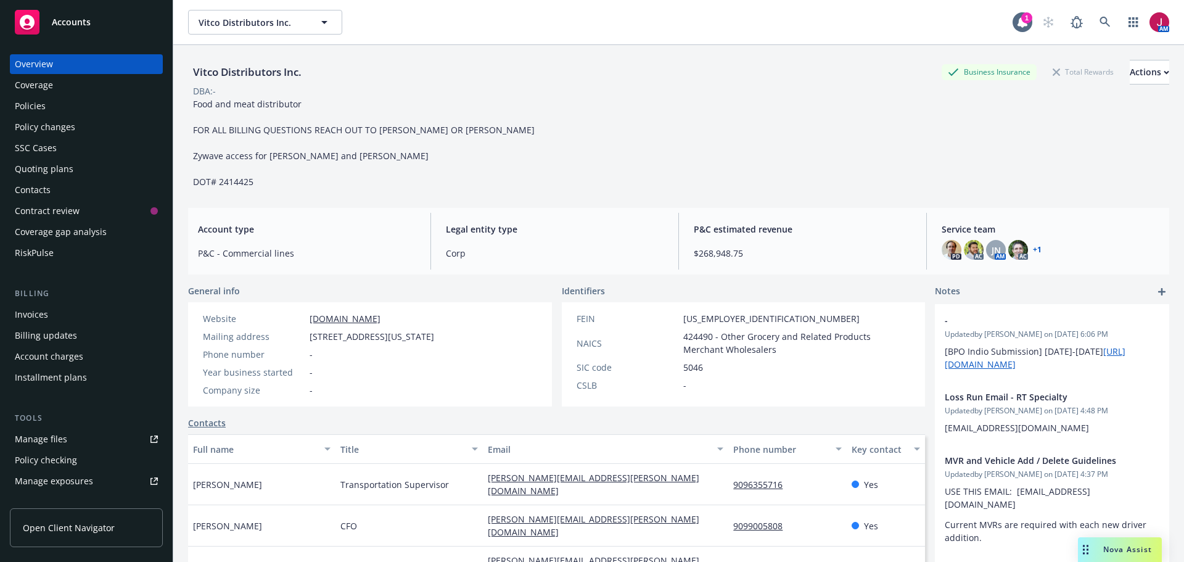
click at [41, 107] on div "Policies" at bounding box center [30, 106] width 31 height 20
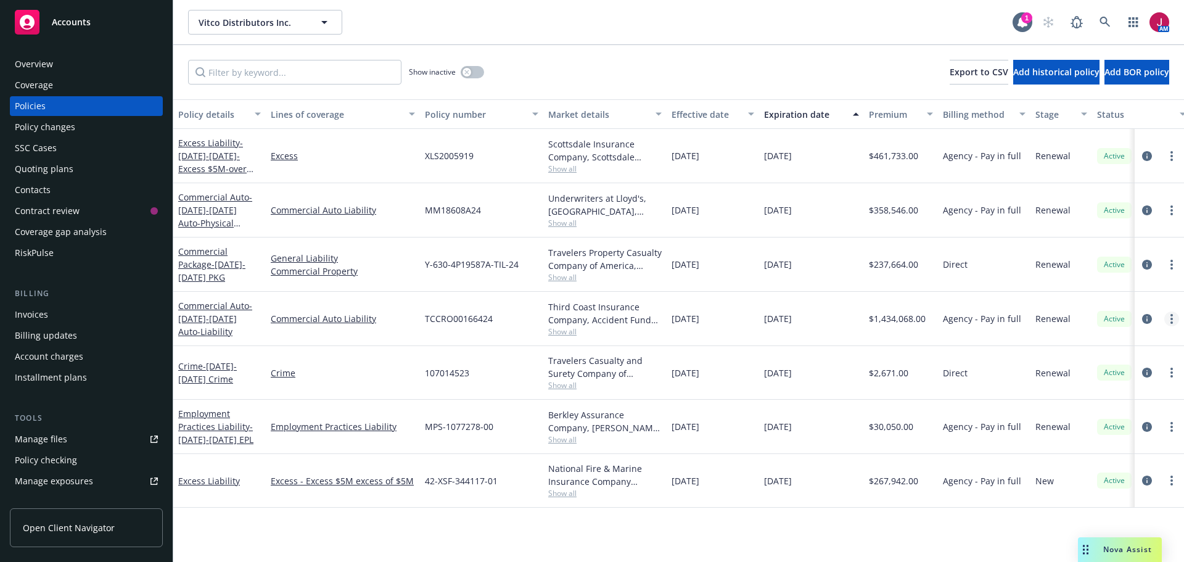
click at [1173, 323] on link "more" at bounding box center [1171, 318] width 15 height 15
click at [1092, 492] on link "Copy logging email" at bounding box center [1106, 492] width 145 height 25
